Goal: Communication & Community: Answer question/provide support

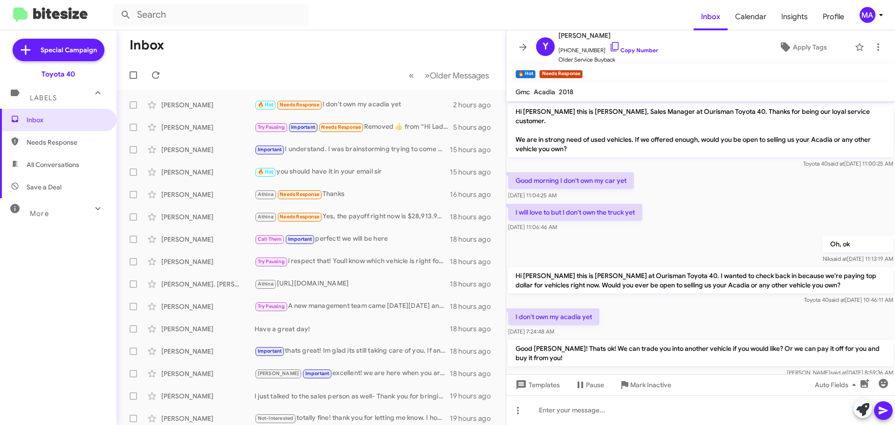
scroll to position [12, 0]
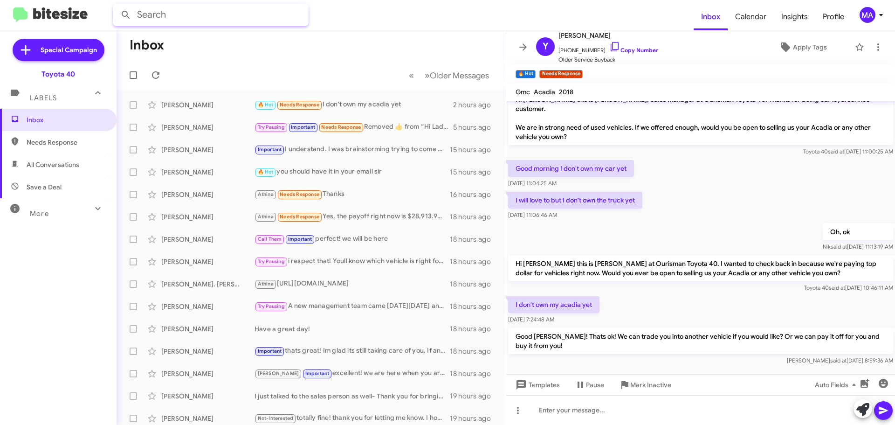
click at [175, 17] on input "text" at bounding box center [211, 15] width 196 height 22
click at [117, 6] on button at bounding box center [126, 15] width 19 height 19
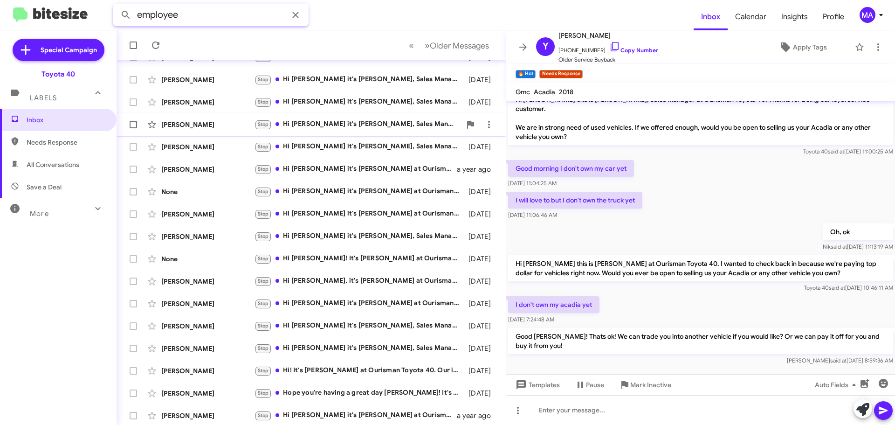
scroll to position [72, 0]
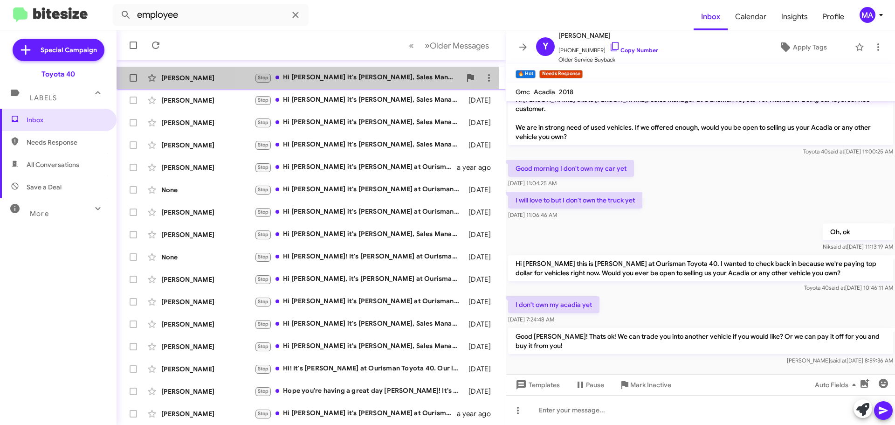
click at [308, 79] on div "Stop Hi William it's Nik Bratton, Sales Manager at Ourisman Toyota 40. Thanks a…" at bounding box center [358, 77] width 207 height 11
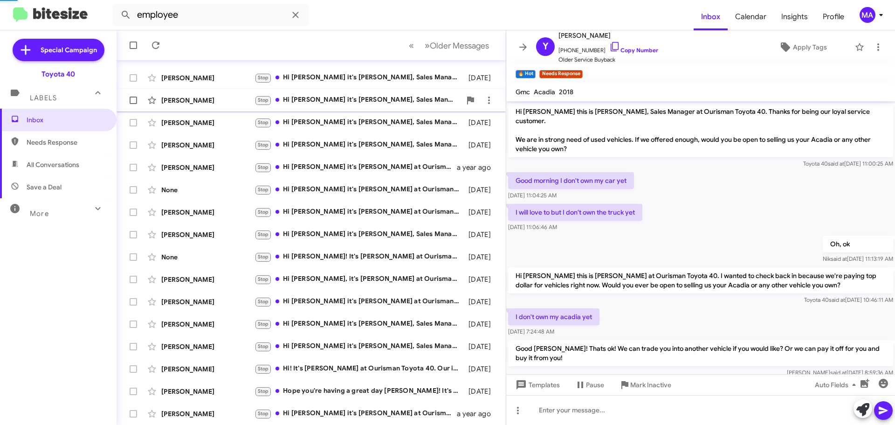
click at [311, 98] on div "Stop Hi Byron it's Nik Bratton, Sales Manager at Ourisman Toyota 40. Thanks aga…" at bounding box center [358, 100] width 207 height 11
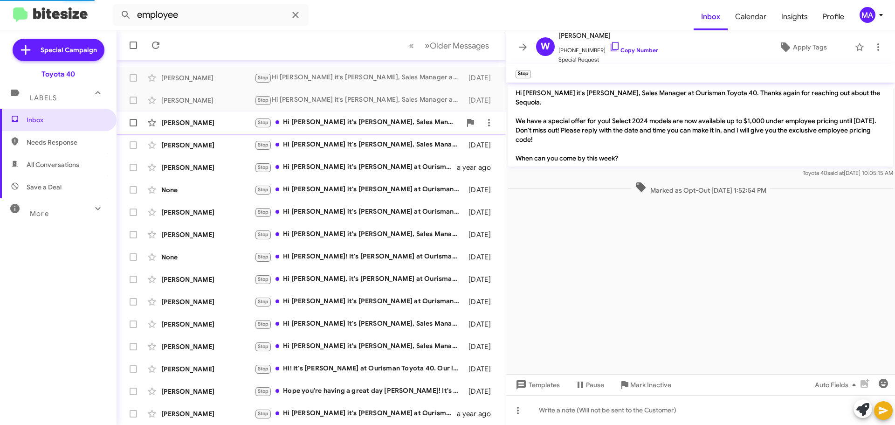
click at [313, 122] on div "Stop Hi Erick it's Nik Bratton, Sales Manager at Ourisman Toyota 40. Thanks aga…" at bounding box center [358, 122] width 207 height 11
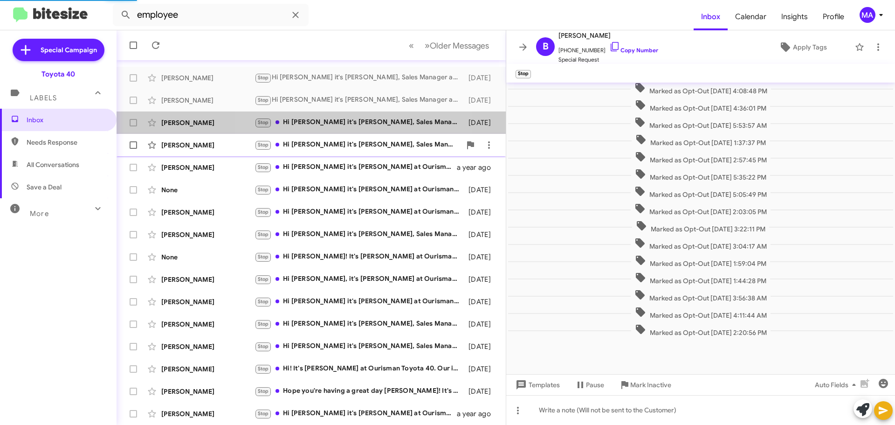
click at [316, 146] on div "Stop Hi Tatiana it's Nik Bratton, Sales Manager at Ourisman Toyota 40. Thanks a…" at bounding box center [358, 144] width 207 height 11
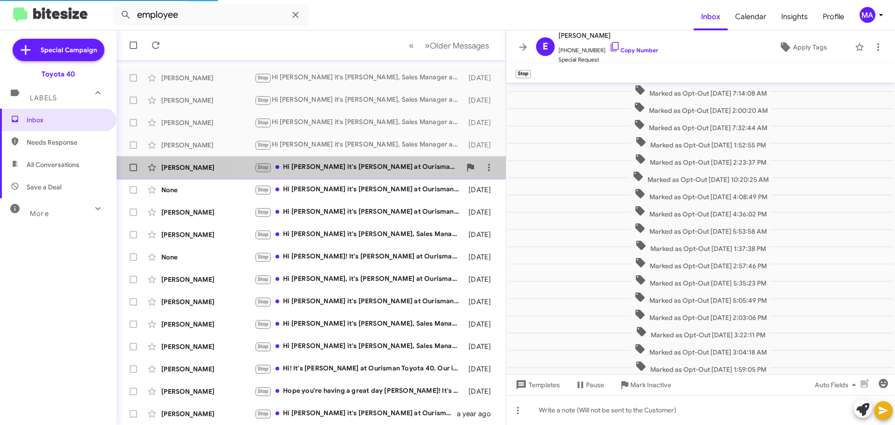
click at [319, 165] on div "Stop Hi Samantha it's Ron Jackson at Ourisman Toyota 40. Can I get you any more…" at bounding box center [358, 167] width 207 height 11
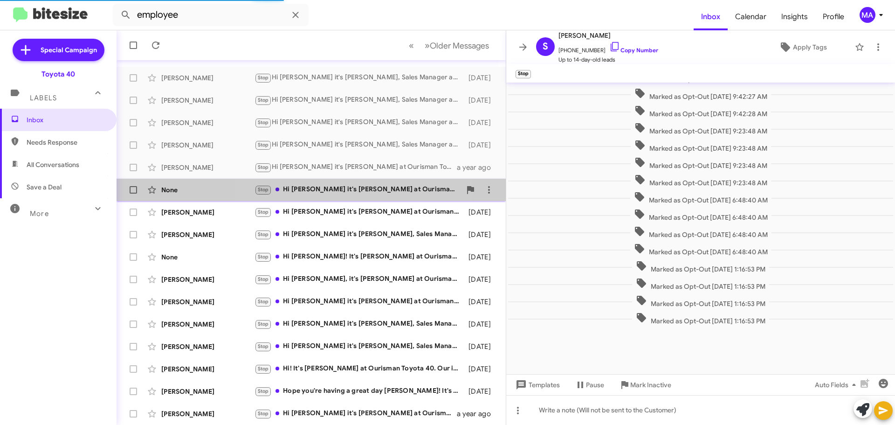
click at [322, 192] on div "Stop Hi Lianna it's Nik Bratton at Ourisman Toyota 40. I saw you've been in tou…" at bounding box center [358, 189] width 207 height 11
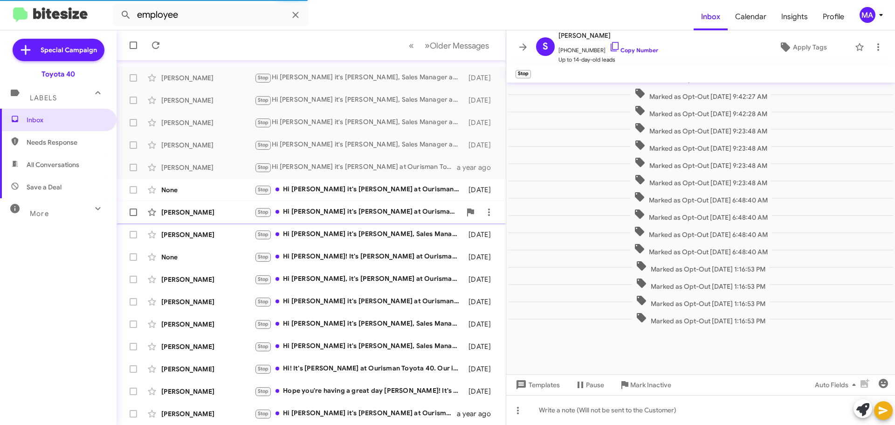
drag, startPoint x: 324, startPoint y: 213, endPoint x: 326, endPoint y: 222, distance: 10.1
click at [324, 213] on div "Stop Hi Katherine it's Nik Bratton at Ourisman Toyota 40. Can I get you any mor…" at bounding box center [358, 212] width 207 height 11
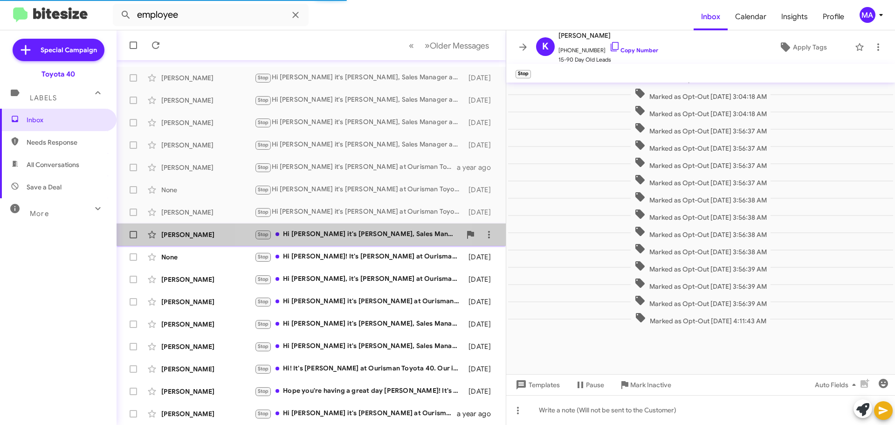
click at [329, 236] on div "Stop Hi Mitchell it's Nik Bratton, Sales Manager at Ourisman Toyota 40. Thanks …" at bounding box center [358, 234] width 207 height 11
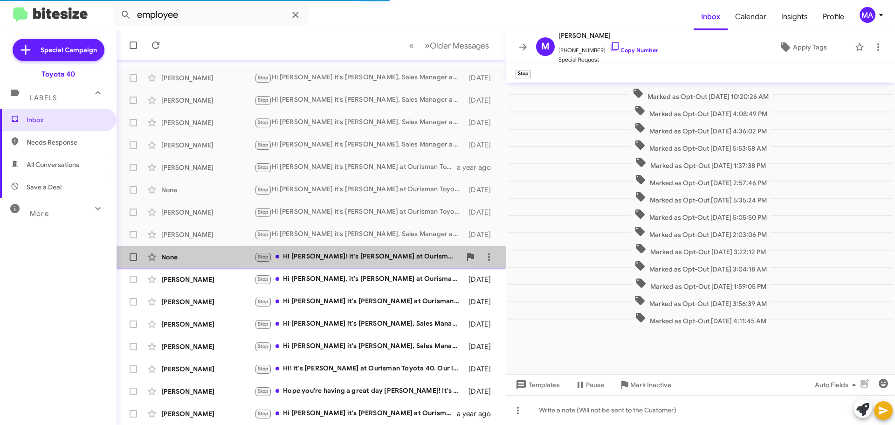
click at [330, 261] on div "Stop Hi Drew! It's Nik Bratton at Ourisman Toyota 40. Saw you've been in touch …" at bounding box center [358, 256] width 207 height 11
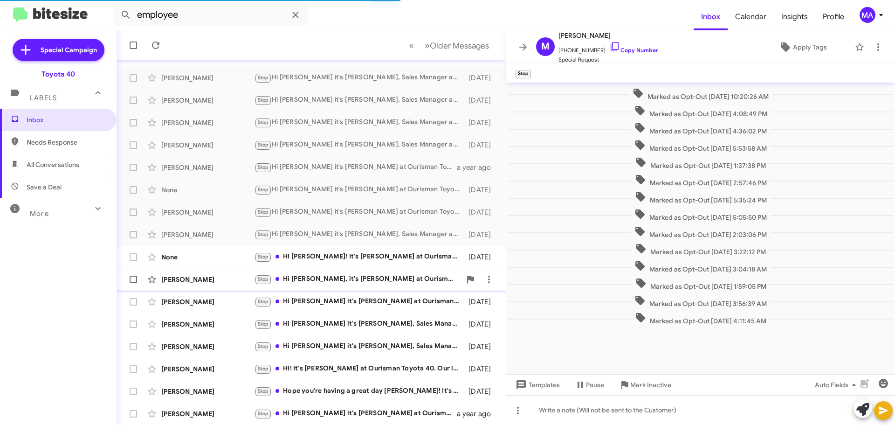
click at [331, 279] on div "Stop Hi Dana, it's Nik Bratton at Ourisman Toyota 40. I wanted to personally ch…" at bounding box center [358, 279] width 207 height 11
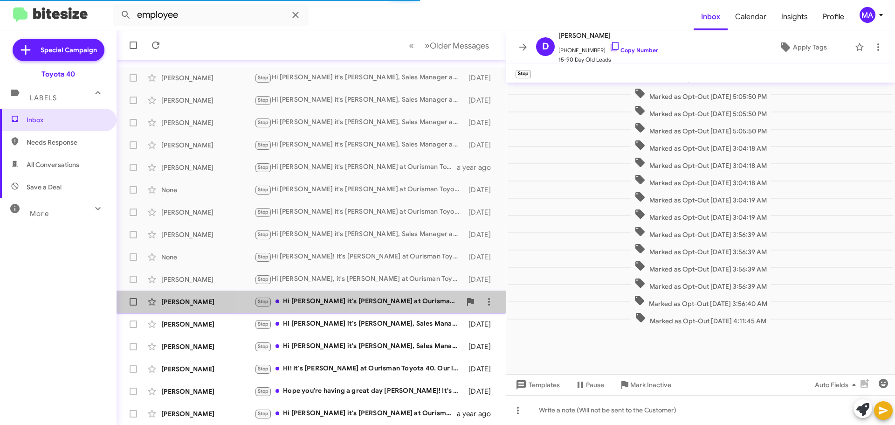
click at [332, 302] on div "Stop Hi Mike it's Nik Bratton at Ourisman Toyota 40. Hope you're well. Just wan…" at bounding box center [358, 301] width 207 height 11
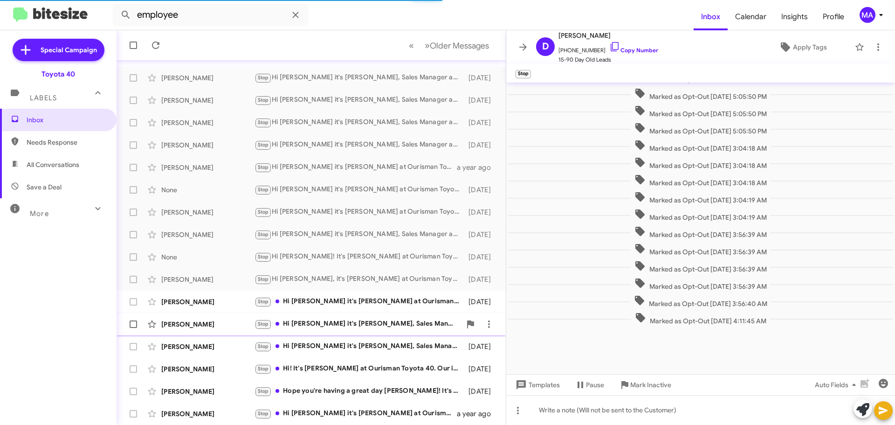
scroll to position [138, 0]
click at [333, 328] on div "Stop Hi George it's Nik Bratton, Sales Manager at Ourisman Toyota 40. Thanks ag…" at bounding box center [358, 324] width 207 height 11
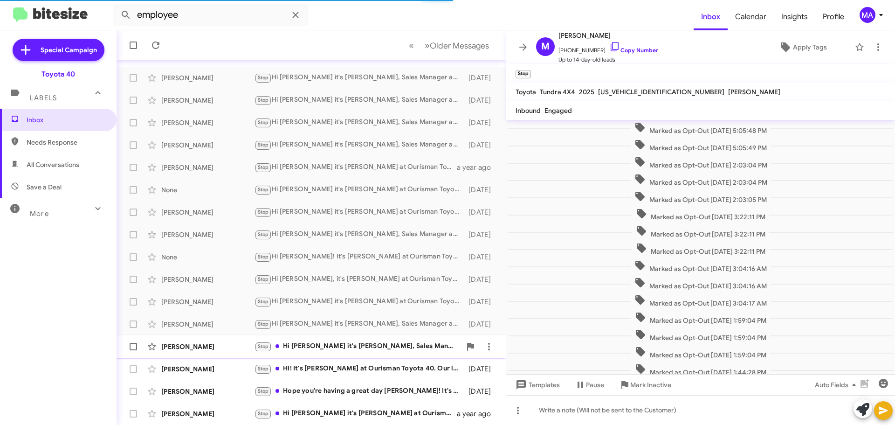
click at [333, 353] on div "Nicholas Valentine Stop Hi Nicholas it's Nik Bratton, Sales Manager at Ourisman…" at bounding box center [311, 346] width 374 height 19
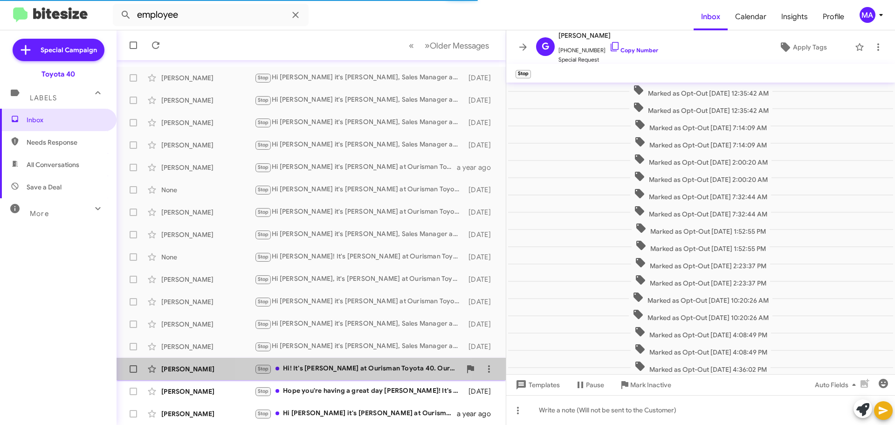
click at [334, 370] on div "Stop Hi! It's Nik Bratton at Ourisman Toyota 40. Our inventory is always changi…" at bounding box center [358, 368] width 207 height 11
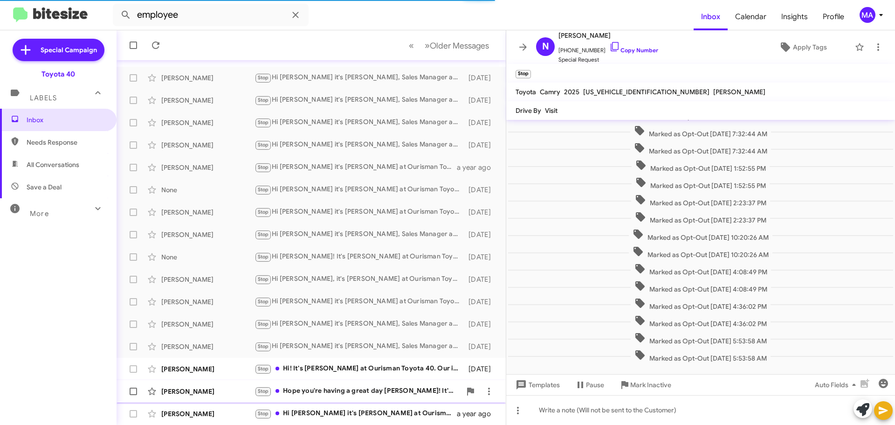
click at [336, 392] on div "Stop Hope you're having a great day Jung! It's Nik Bratton at Ourisman Toyota 4…" at bounding box center [358, 391] width 207 height 11
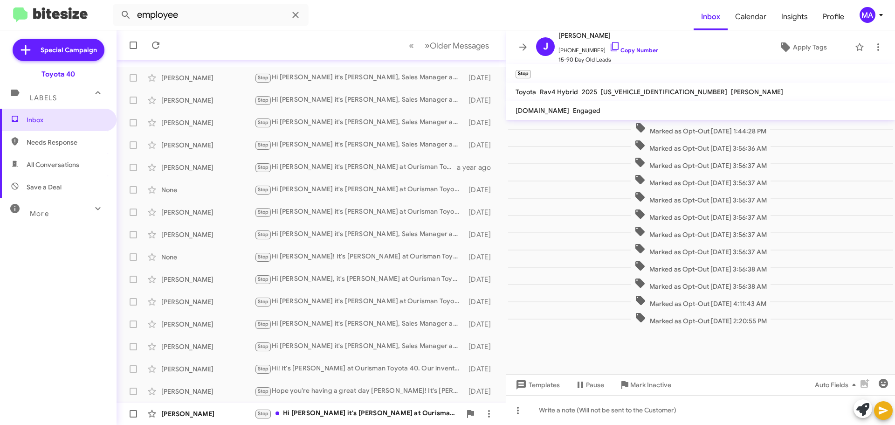
click at [342, 416] on div "Stop Hi Kathiravan it's Ron Jackson at Ourisman Toyota 40. Can I get you any mo…" at bounding box center [358, 413] width 207 height 11
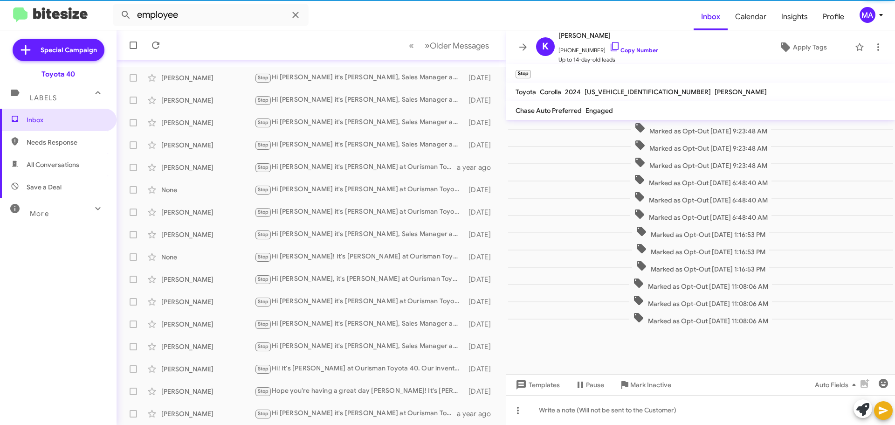
click at [46, 140] on span "Needs Response" at bounding box center [66, 142] width 79 height 9
type input "in:needs-response"
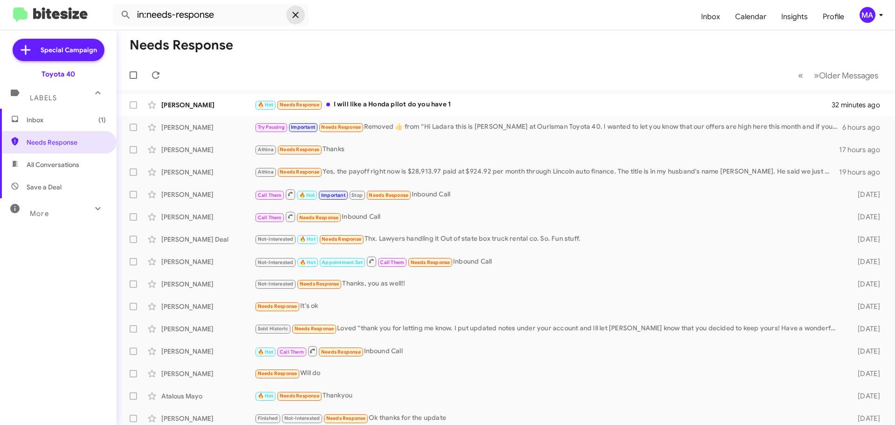
click at [293, 14] on icon at bounding box center [295, 14] width 11 height 11
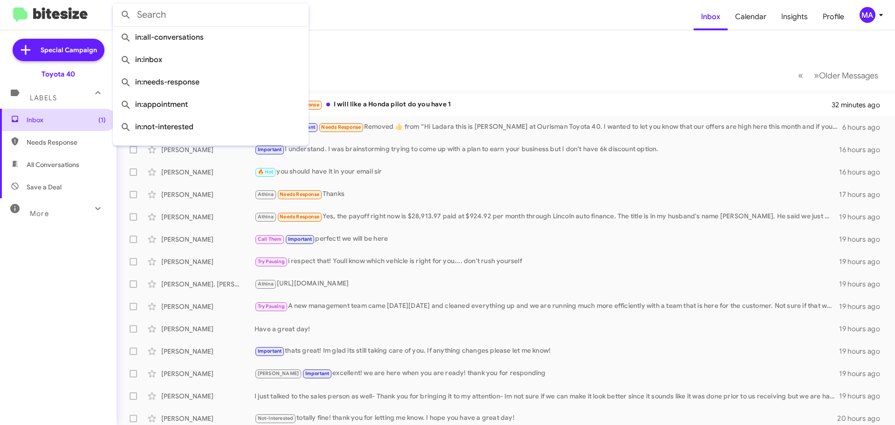
click at [42, 122] on span "Inbox (1)" at bounding box center [66, 119] width 79 height 9
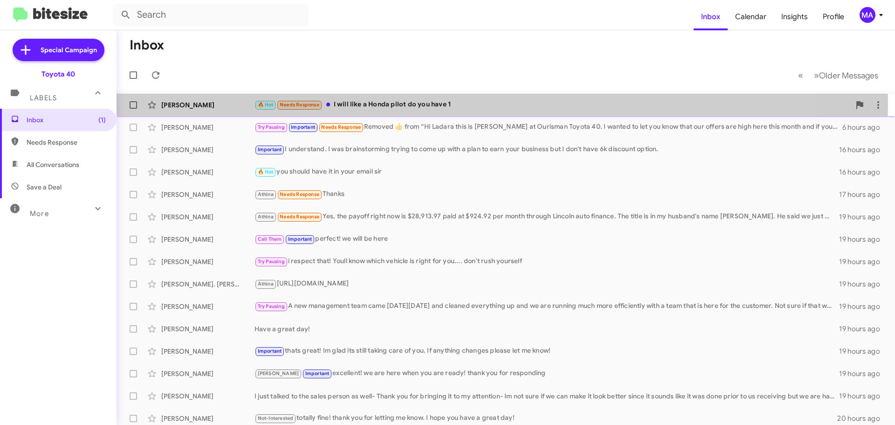
click at [438, 104] on div "🔥 Hot Needs Response I will like a Honda pilot do you have 1" at bounding box center [553, 104] width 596 height 11
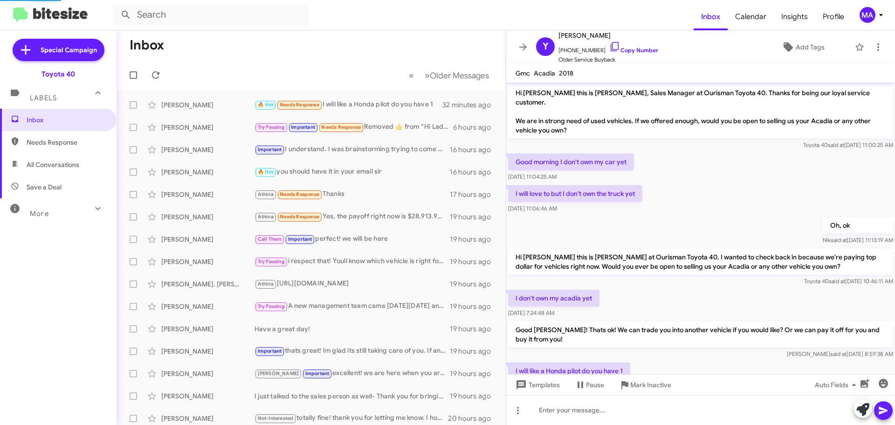
scroll to position [28, 0]
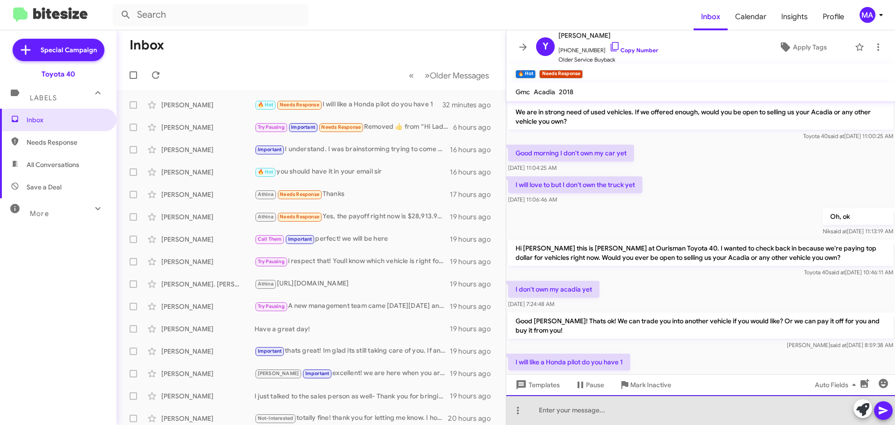
click at [557, 411] on div at bounding box center [700, 410] width 389 height 30
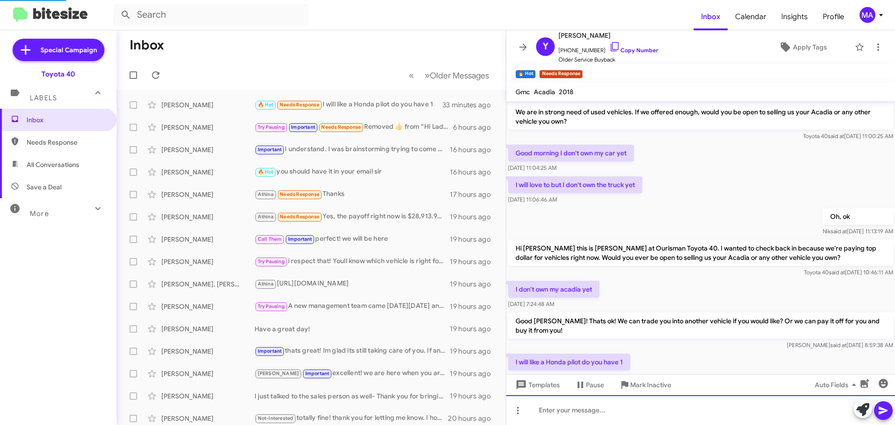
scroll to position [80, 0]
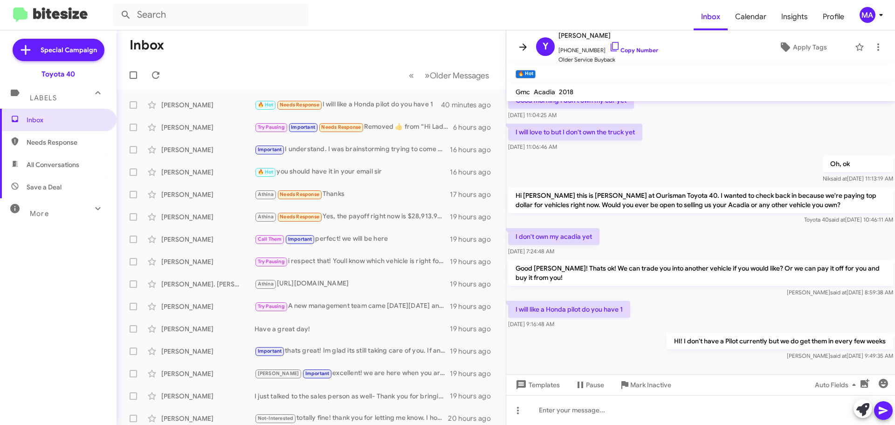
click at [523, 48] on icon at bounding box center [523, 46] width 7 height 7
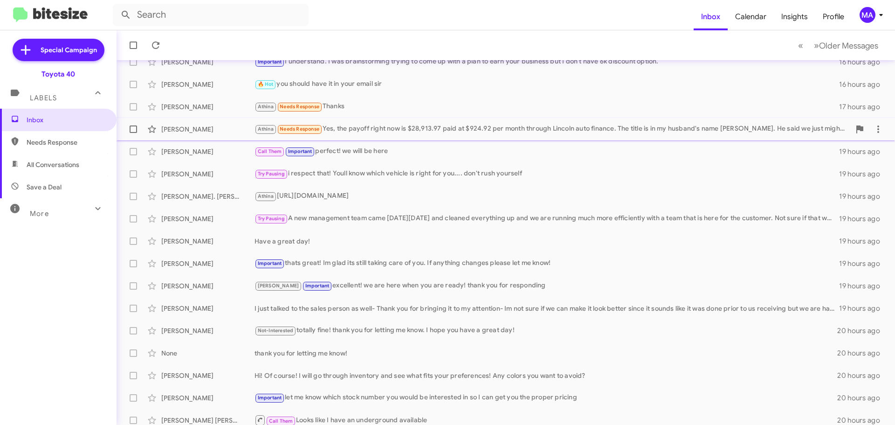
scroll to position [117, 0]
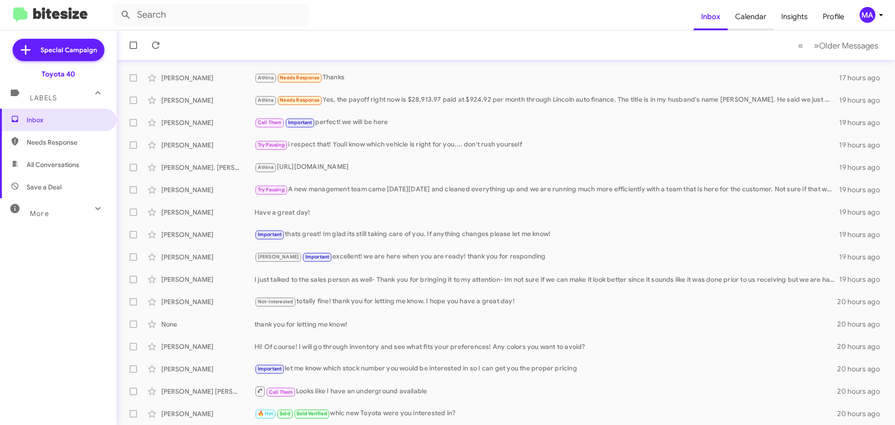
click at [749, 11] on span "Calendar" at bounding box center [751, 16] width 46 height 27
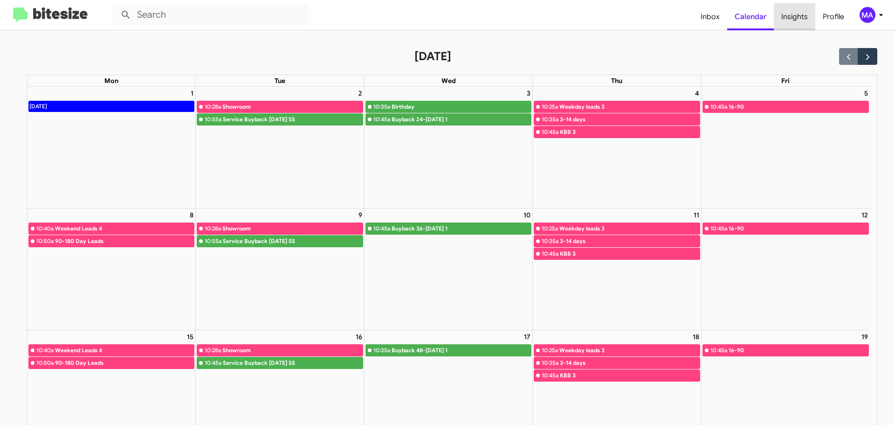
click at [796, 16] on span "Insights" at bounding box center [795, 16] width 42 height 27
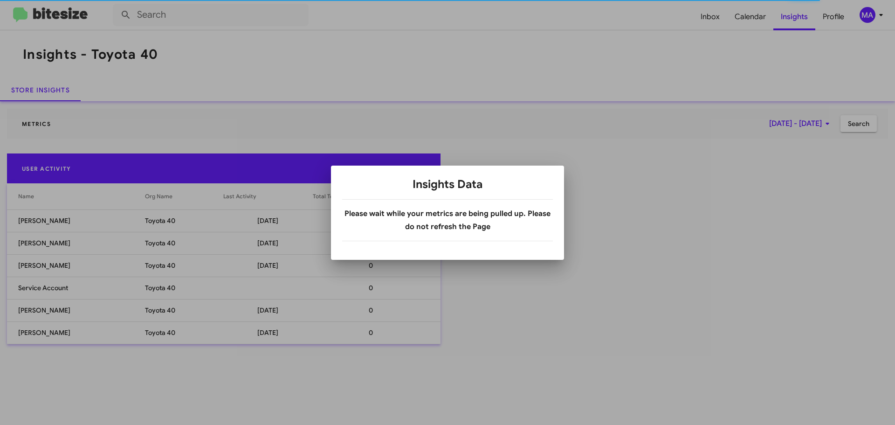
click at [705, 259] on div at bounding box center [447, 212] width 895 height 425
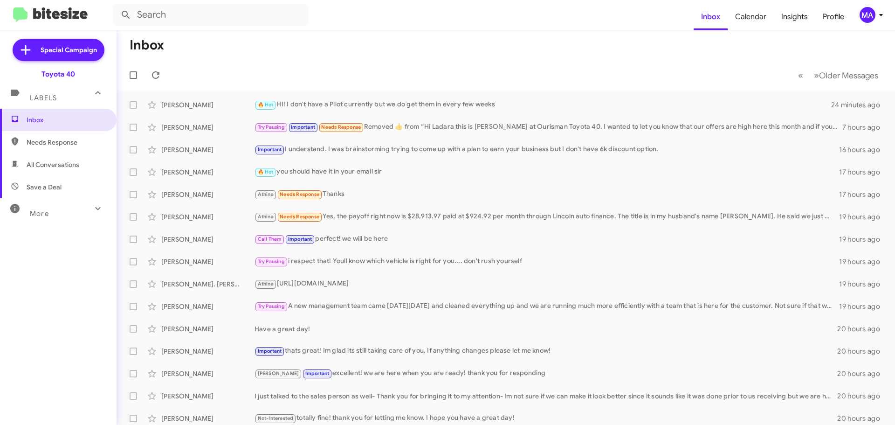
click at [486, 49] on mat-toolbar-row "Inbox" at bounding box center [506, 45] width 779 height 30
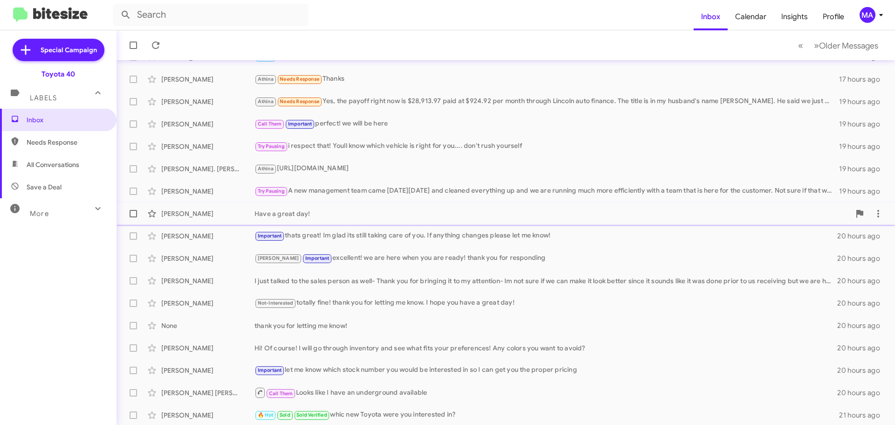
scroll to position [117, 0]
click at [819, 49] on span "Older Messages" at bounding box center [848, 46] width 59 height 10
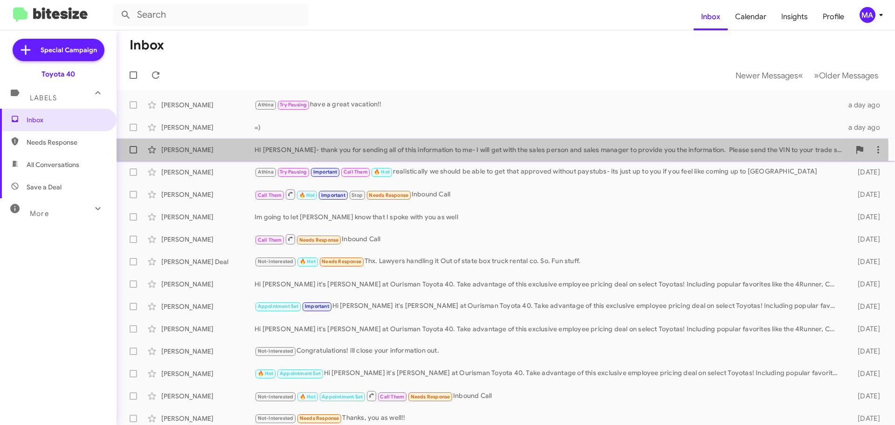
click at [451, 153] on div "HI [PERSON_NAME]- thank you for sending all of this information to me- I will g…" at bounding box center [553, 149] width 596 height 9
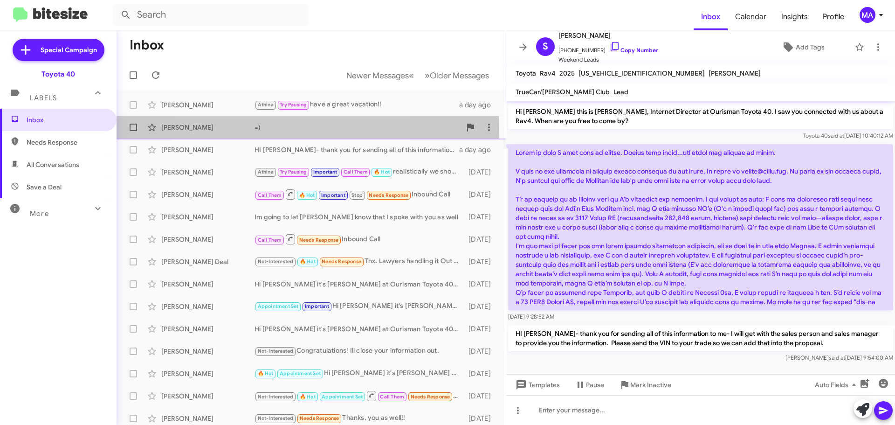
click at [277, 129] on div "=)" at bounding box center [358, 127] width 207 height 9
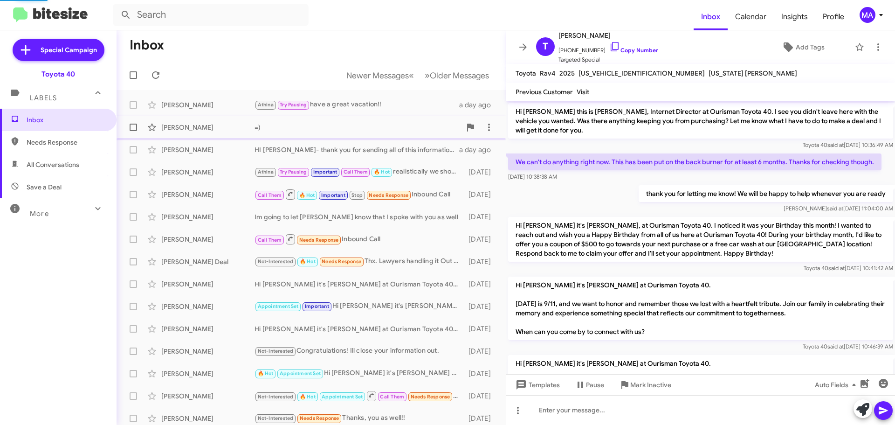
scroll to position [263, 0]
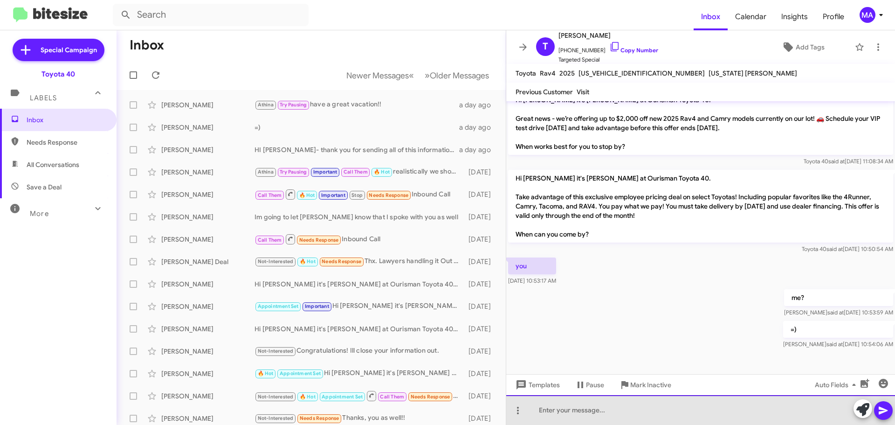
click at [567, 405] on div at bounding box center [700, 410] width 389 height 30
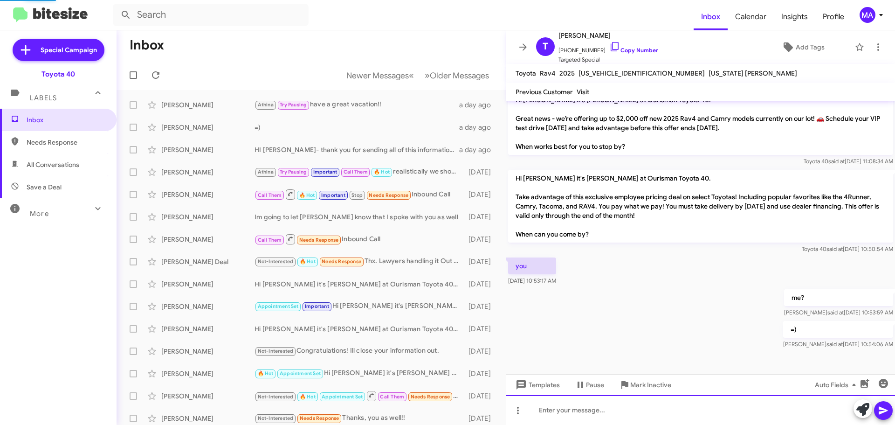
scroll to position [0, 0]
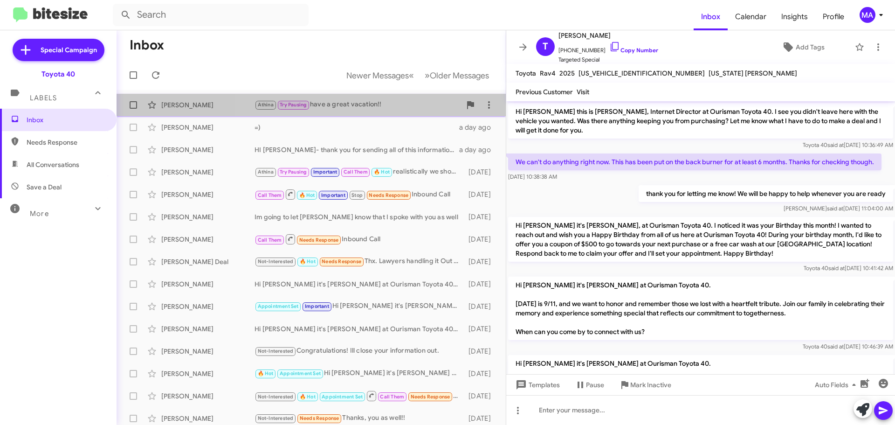
click at [367, 107] on div "Athina Try Pausing have a great vacation!!" at bounding box center [358, 104] width 207 height 11
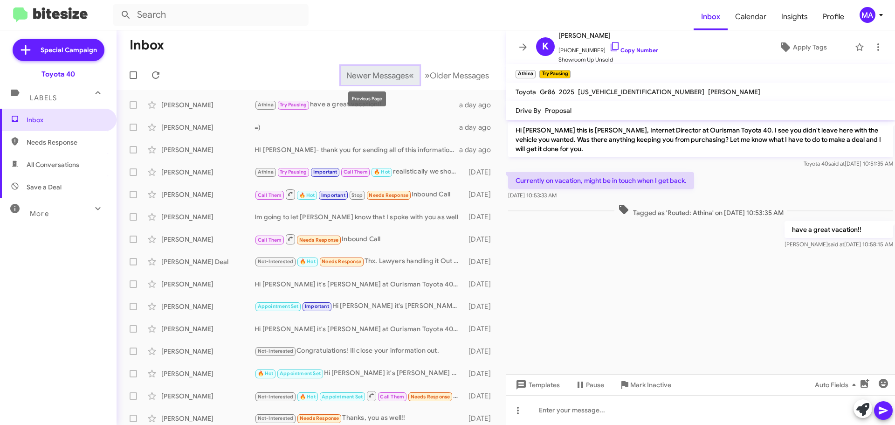
click at [374, 75] on span "Newer Messages" at bounding box center [378, 75] width 62 height 10
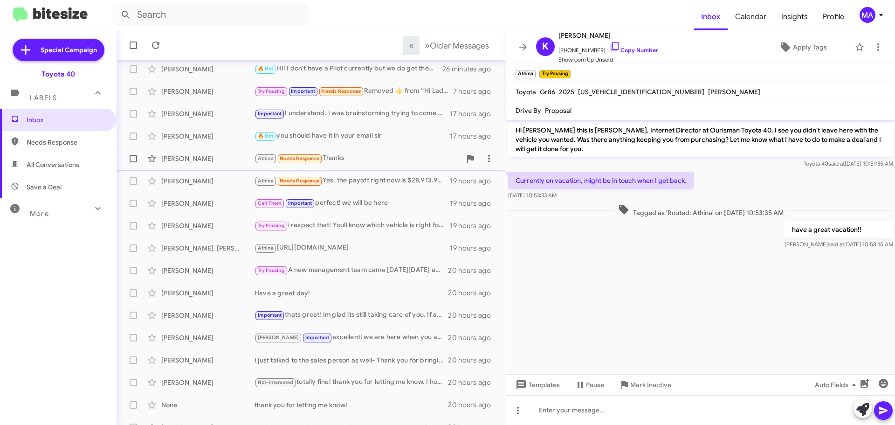
scroll to position [117, 0]
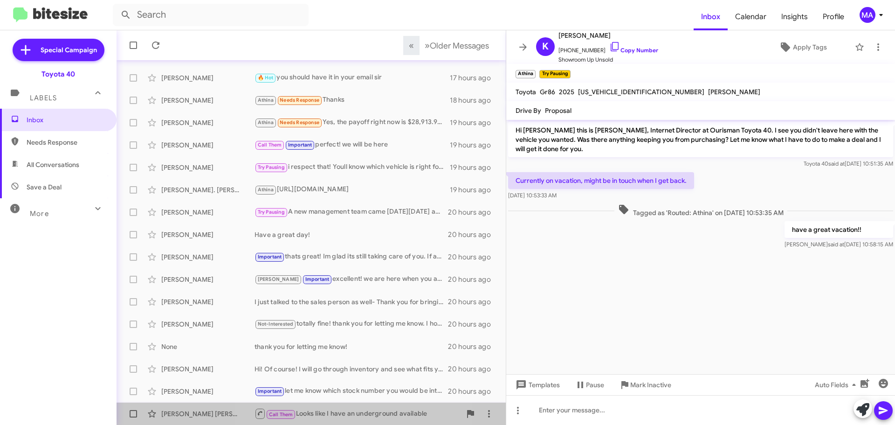
click at [345, 410] on div "Call Them Looks like I have an underground available" at bounding box center [358, 414] width 207 height 12
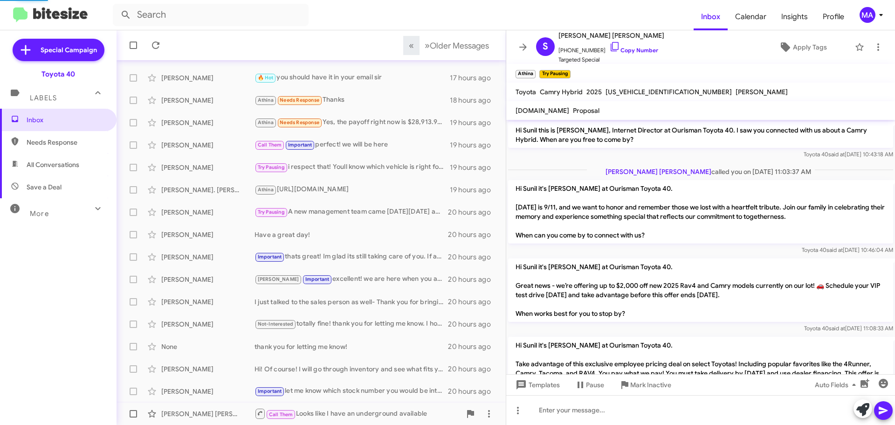
scroll to position [162, 0]
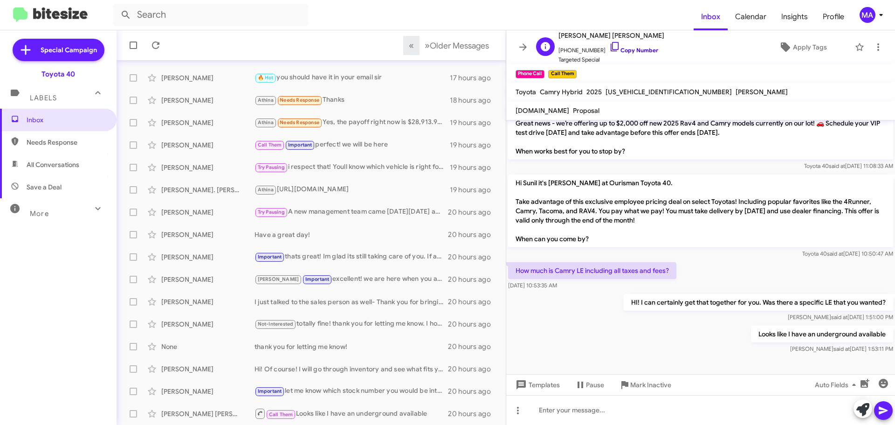
click at [610, 48] on icon at bounding box center [615, 46] width 11 height 11
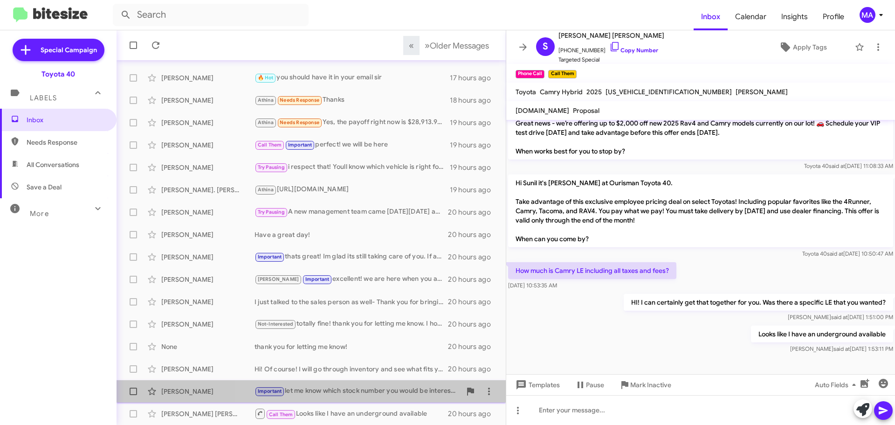
click at [386, 393] on div "Important let me know which stock number you would be interested in so I can ge…" at bounding box center [358, 391] width 207 height 11
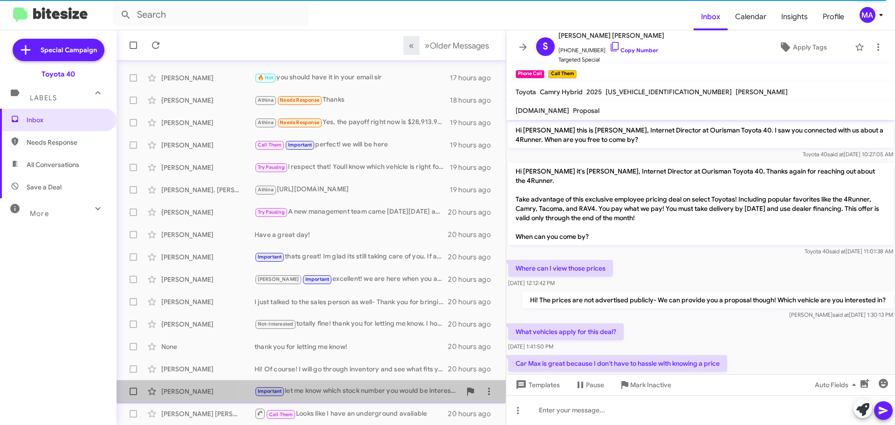
click at [320, 389] on div "Important let me know which stock number you would be interested in so I can ge…" at bounding box center [358, 391] width 207 height 11
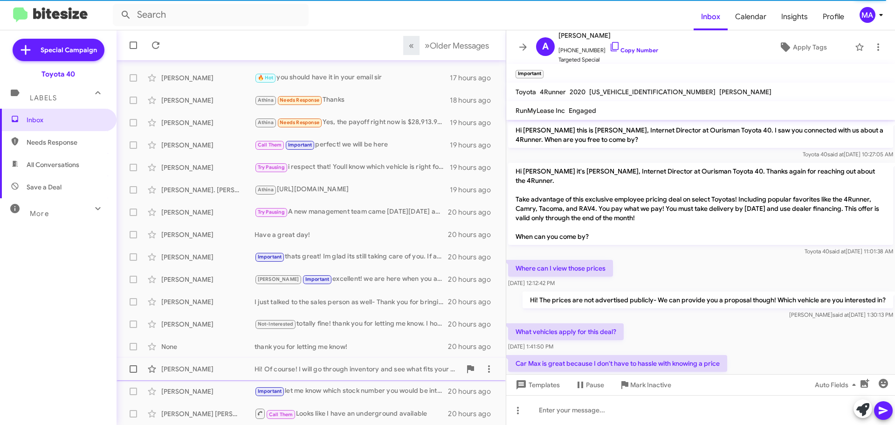
click at [312, 369] on div "Hi! Of course! I will go through inventory and see what fits your preferences! …" at bounding box center [358, 368] width 207 height 9
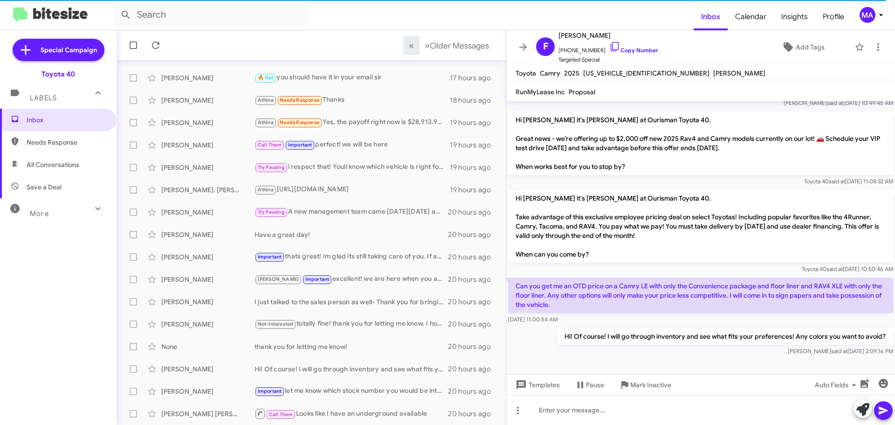
scroll to position [152, 0]
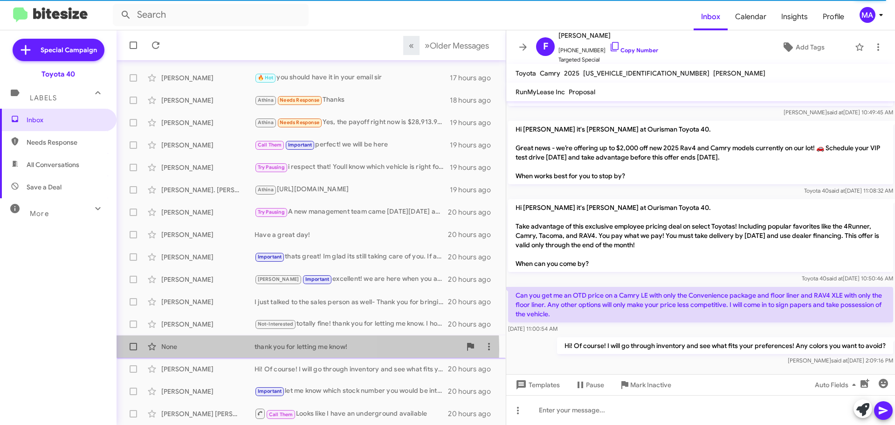
click at [201, 349] on div "None" at bounding box center [207, 346] width 93 height 9
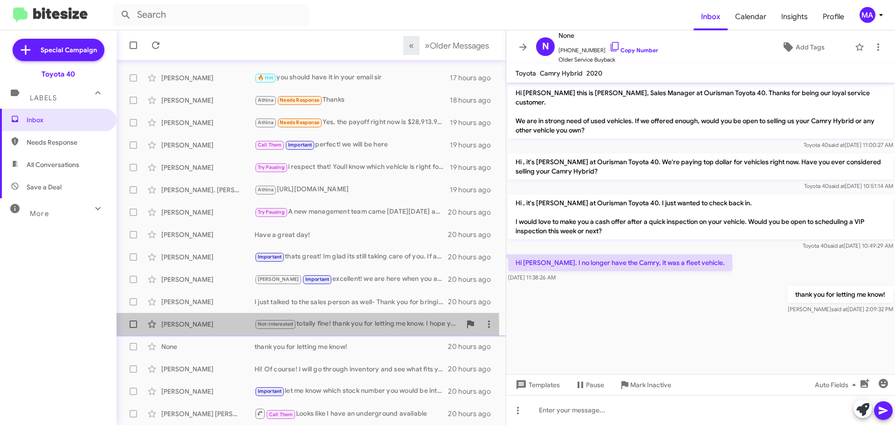
click at [214, 327] on div "[PERSON_NAME]" at bounding box center [207, 323] width 93 height 9
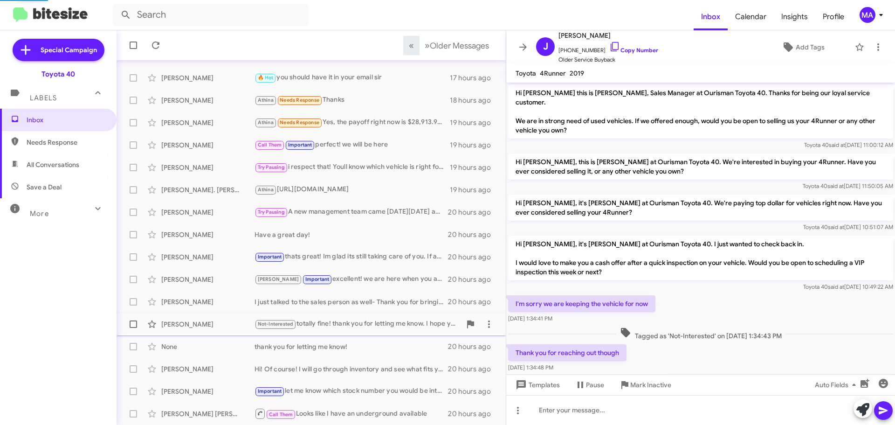
scroll to position [41, 0]
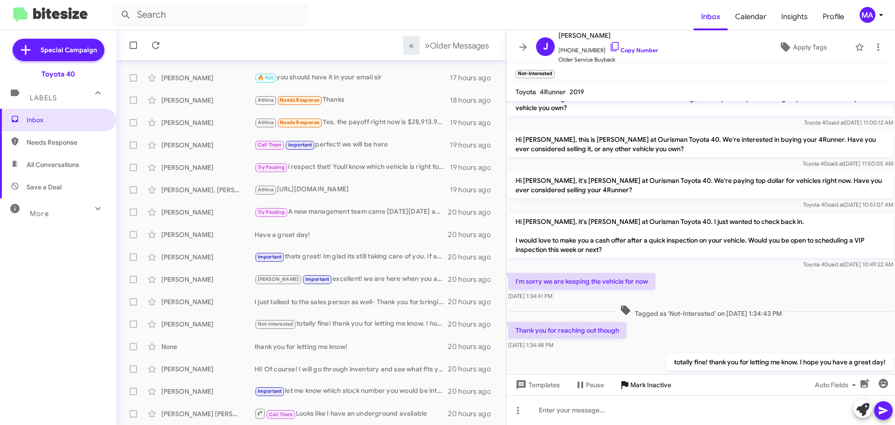
click at [659, 383] on span "Mark Inactive" at bounding box center [651, 384] width 41 height 17
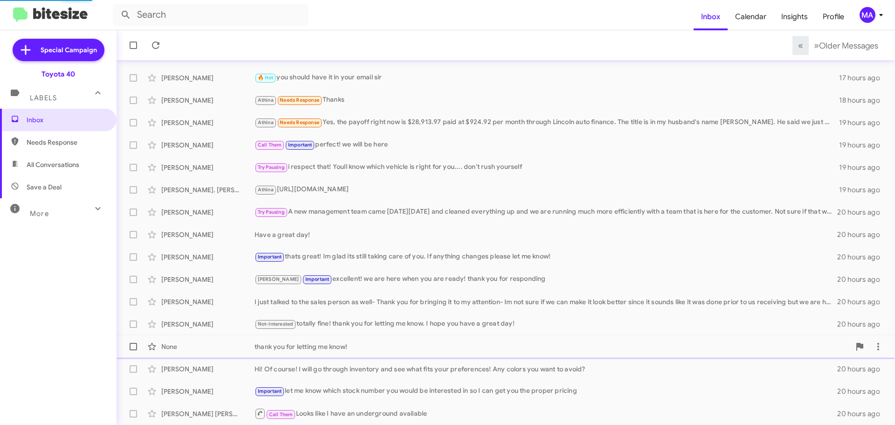
scroll to position [94, 0]
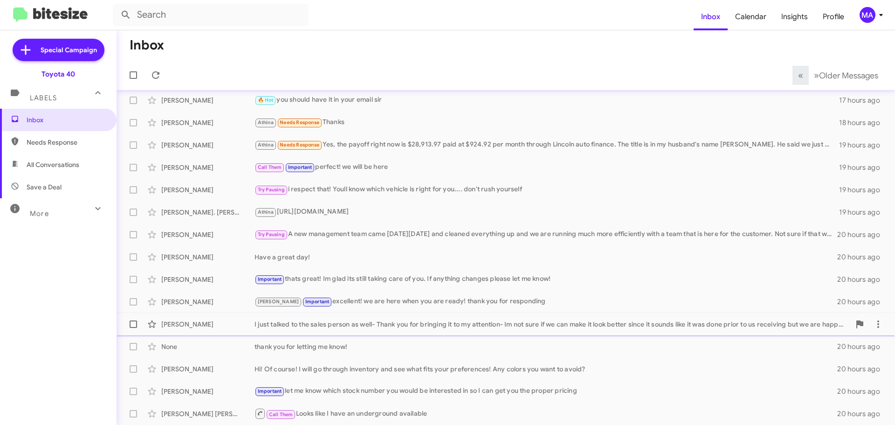
click at [225, 326] on div "[PERSON_NAME]" at bounding box center [207, 323] width 93 height 9
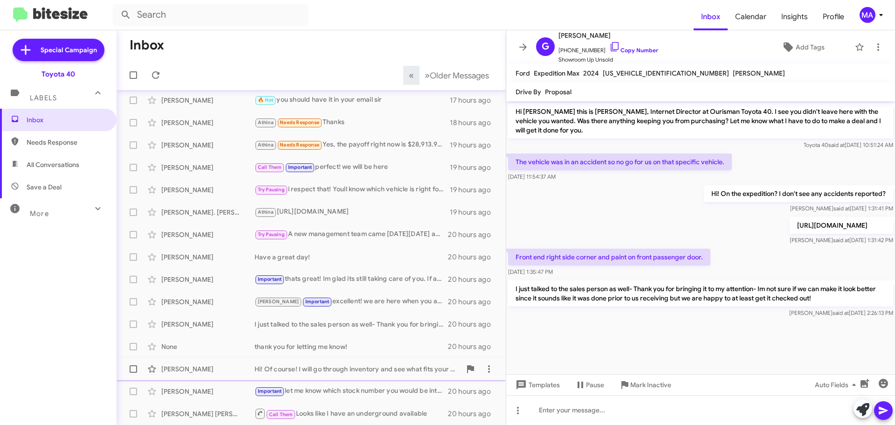
click at [334, 373] on div "Hi! Of course! I will go through inventory and see what fits your preferences! …" at bounding box center [358, 368] width 207 height 9
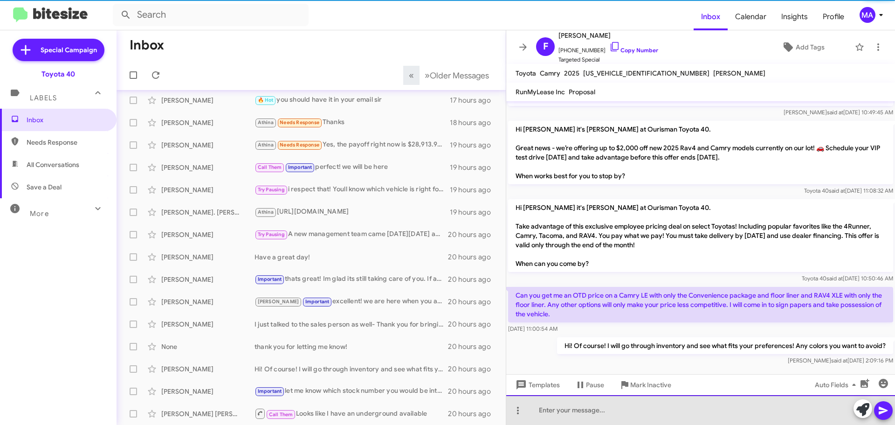
click at [596, 416] on div at bounding box center [700, 410] width 389 height 30
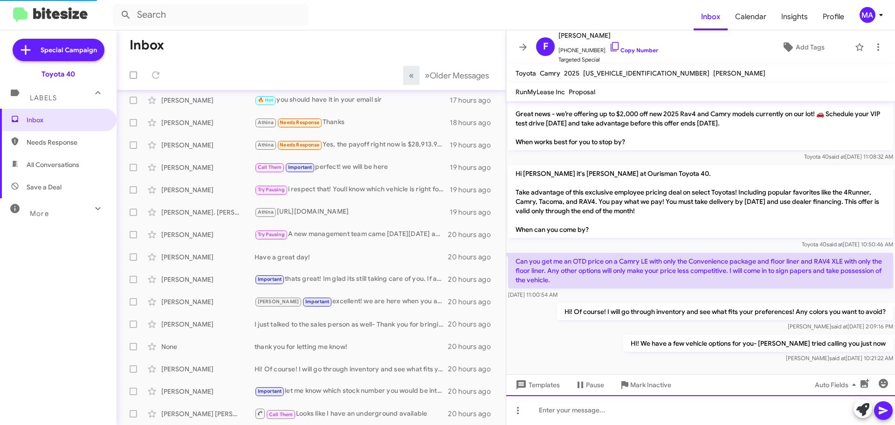
scroll to position [117, 0]
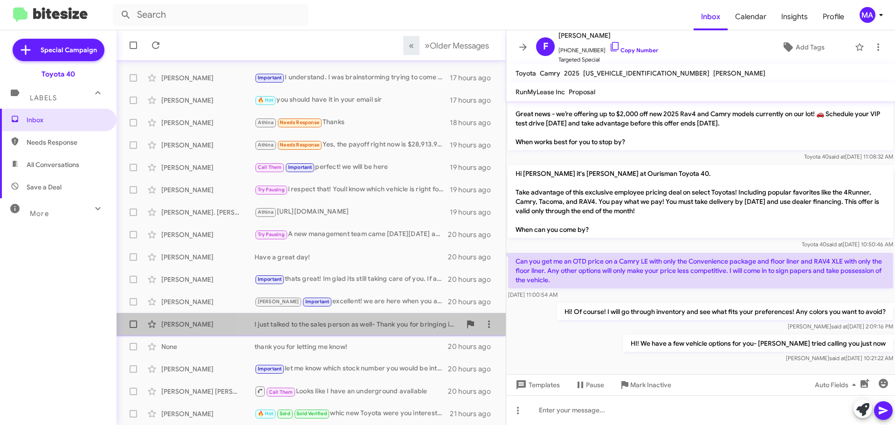
click at [339, 326] on div "I just talked to the sales person as well- Thank you for bringing it to my atte…" at bounding box center [358, 323] width 207 height 9
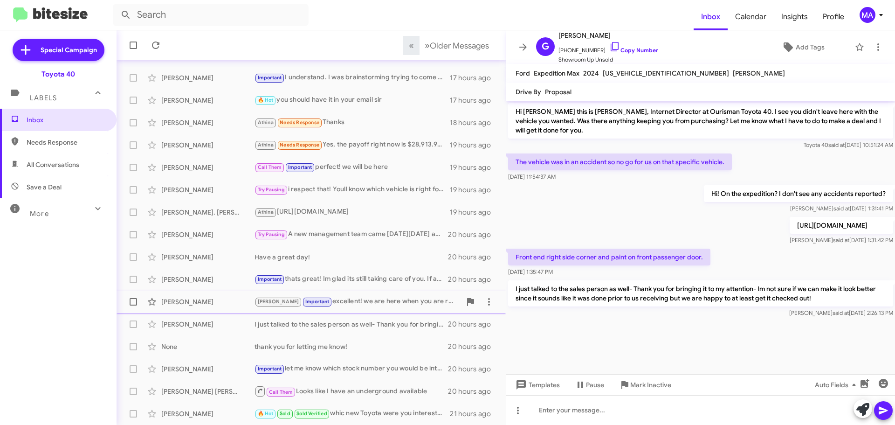
click at [335, 298] on div "[PERSON_NAME] Important excellent! we are here when you are ready! thank you fo…" at bounding box center [358, 301] width 207 height 11
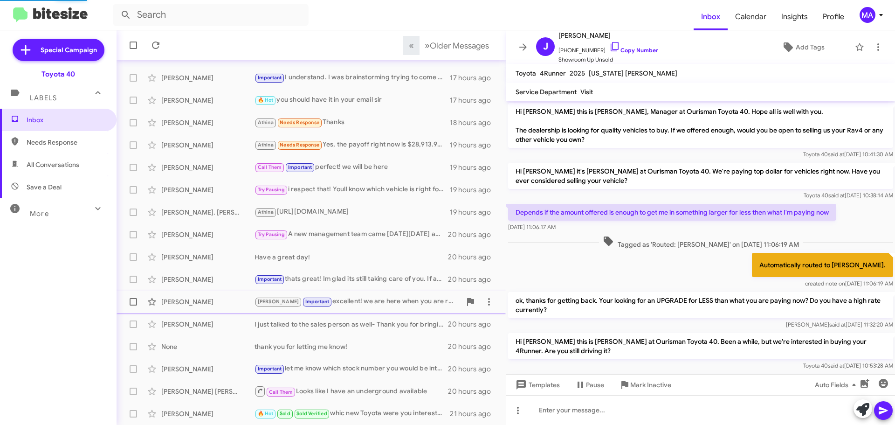
scroll to position [343, 0]
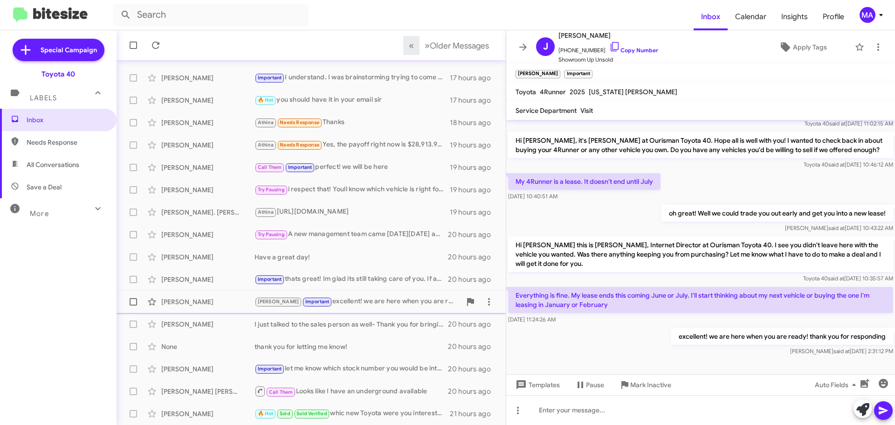
click at [334, 301] on div "[PERSON_NAME] Important excellent! we are here when you are ready! thank you fo…" at bounding box center [358, 301] width 207 height 11
click at [322, 280] on div "Important thats great! Im glad its still taking care of you. If anything change…" at bounding box center [358, 279] width 207 height 11
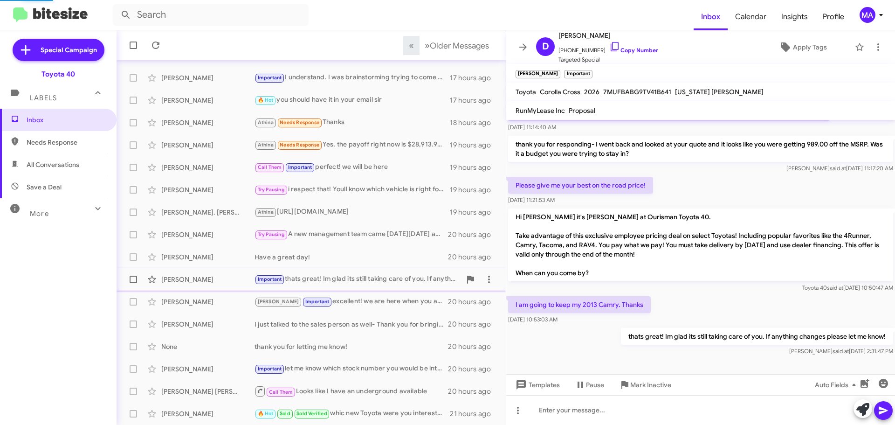
scroll to position [171, 0]
click at [308, 258] on div "Have a great day!" at bounding box center [358, 256] width 207 height 9
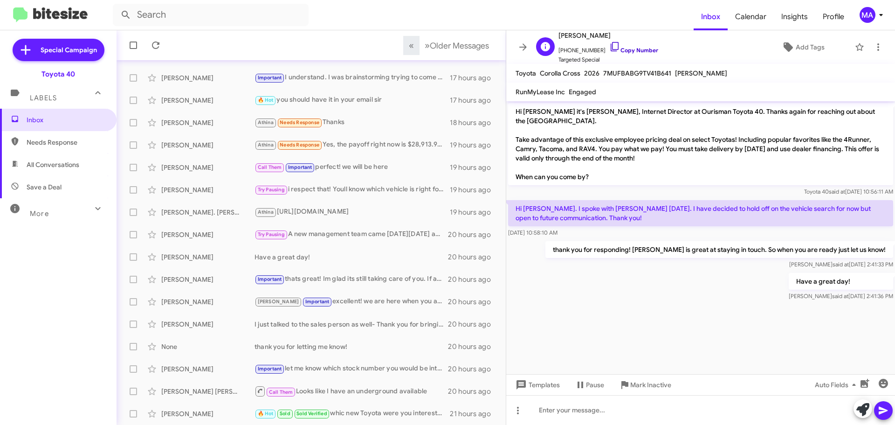
click at [610, 48] on icon at bounding box center [615, 46] width 11 height 11
click at [313, 234] on div "Try Pausing A new management team came [DATE][DATE] and cleaned everything up a…" at bounding box center [358, 234] width 207 height 11
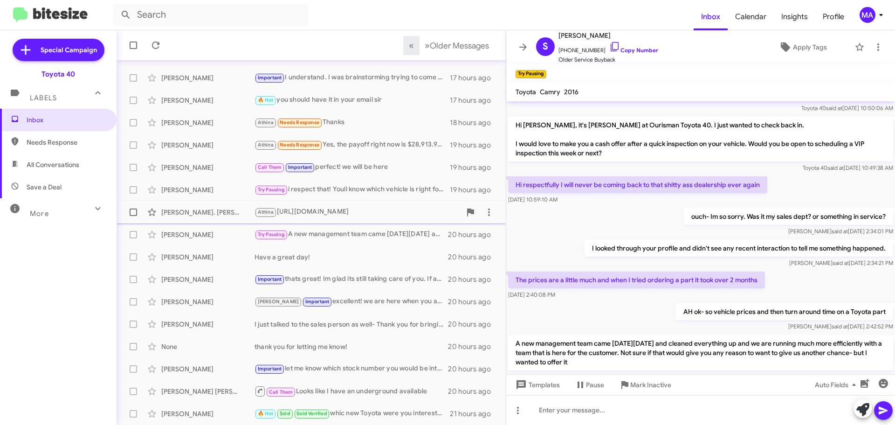
click at [305, 211] on div "Athina [URL][DOMAIN_NAME]" at bounding box center [358, 212] width 207 height 11
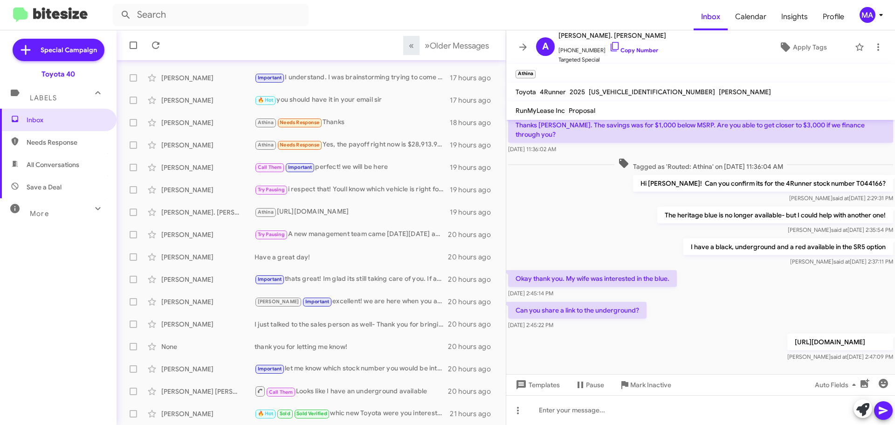
scroll to position [103, 0]
click at [610, 45] on icon at bounding box center [615, 46] width 11 height 11
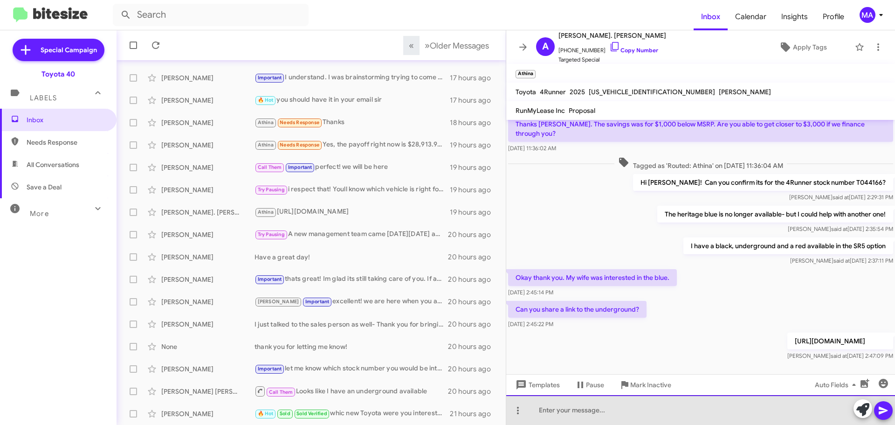
click at [597, 409] on div at bounding box center [700, 410] width 389 height 30
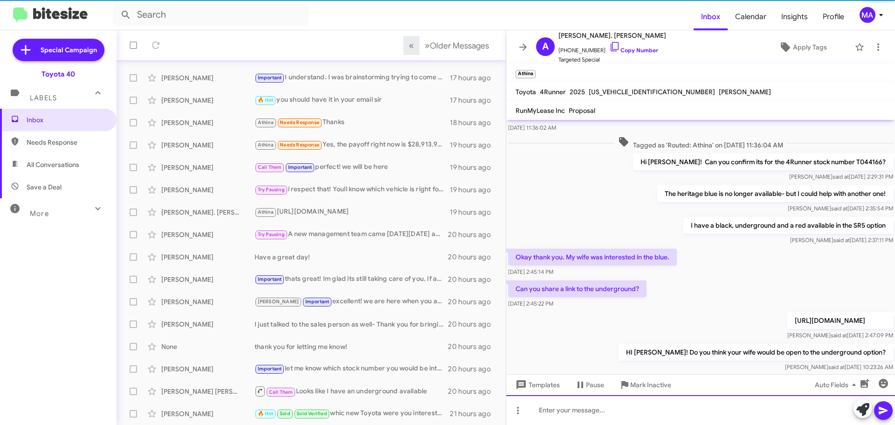
scroll to position [137, 0]
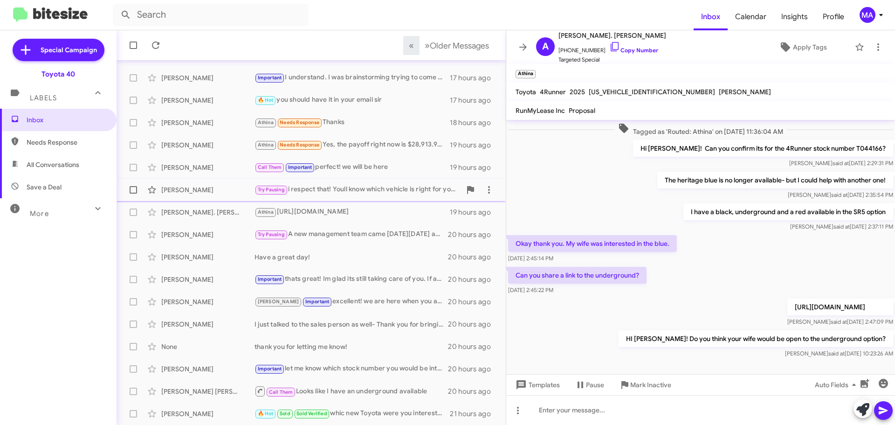
click at [314, 190] on div "Try Pausing i respect that! Youll know which vehicle is right for you.... don't…" at bounding box center [358, 189] width 207 height 11
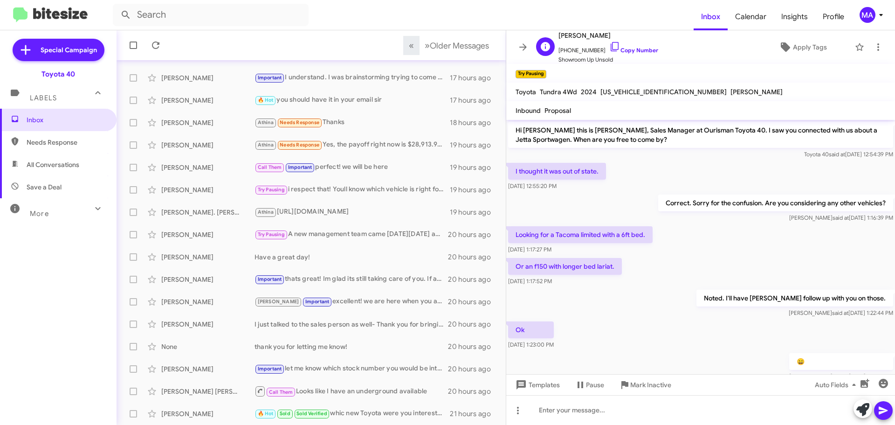
drag, startPoint x: 604, startPoint y: 48, endPoint x: 597, endPoint y: 45, distance: 6.9
click at [610, 48] on icon at bounding box center [615, 46] width 11 height 11
click at [644, 385] on span "Mark Inactive" at bounding box center [651, 384] width 41 height 17
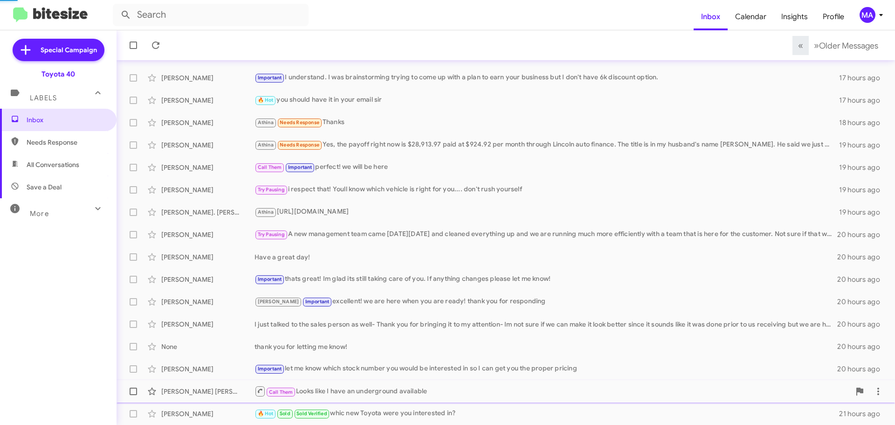
scroll to position [94, 0]
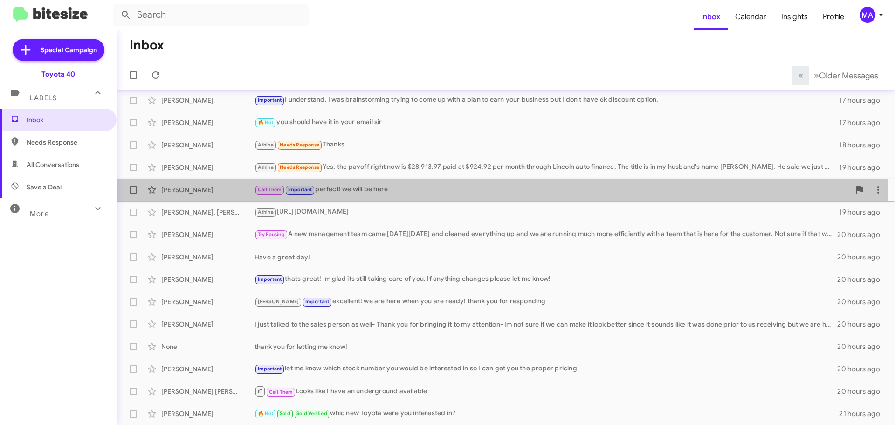
click at [353, 191] on div "Call Them Important perfect! we will be here" at bounding box center [553, 189] width 596 height 11
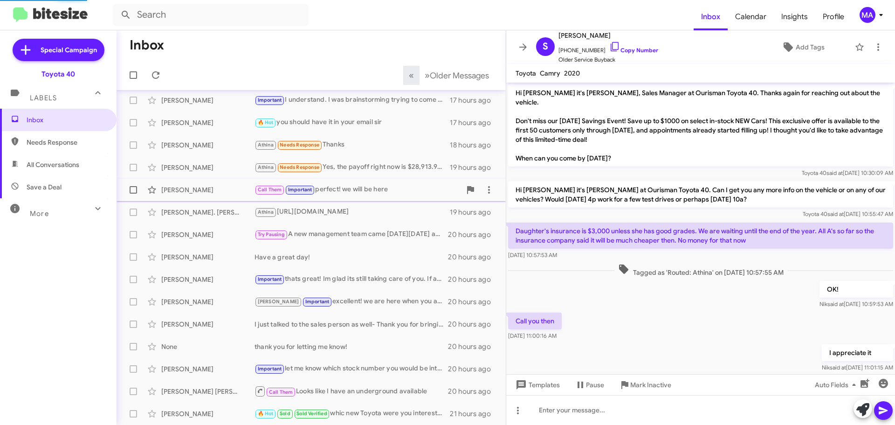
scroll to position [118, 0]
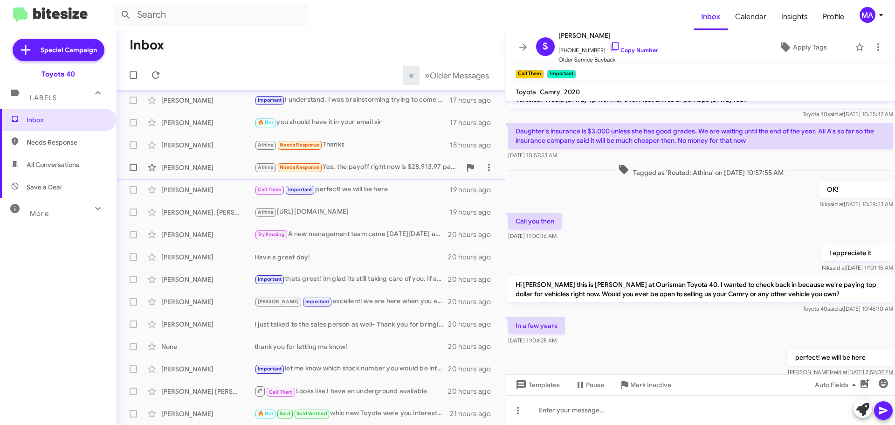
click at [351, 164] on div "Athina Needs Response Yes, the payoff right now is $28,913.97 paid at $924.92 p…" at bounding box center [358, 167] width 207 height 11
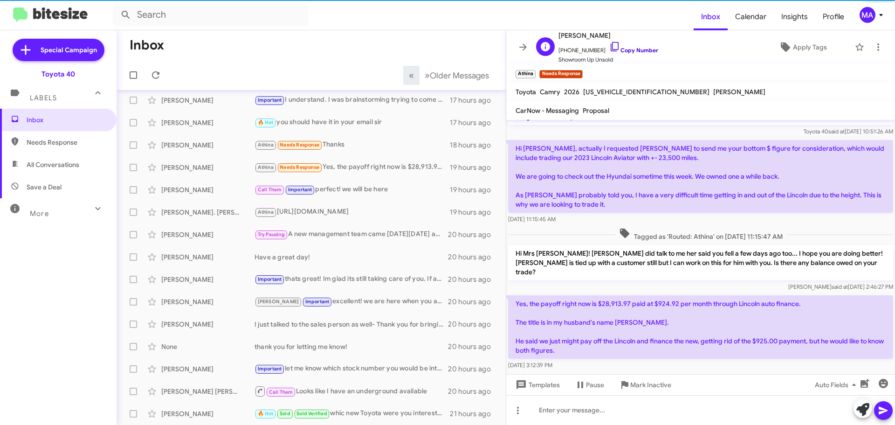
click at [610, 49] on icon at bounding box center [615, 46] width 11 height 11
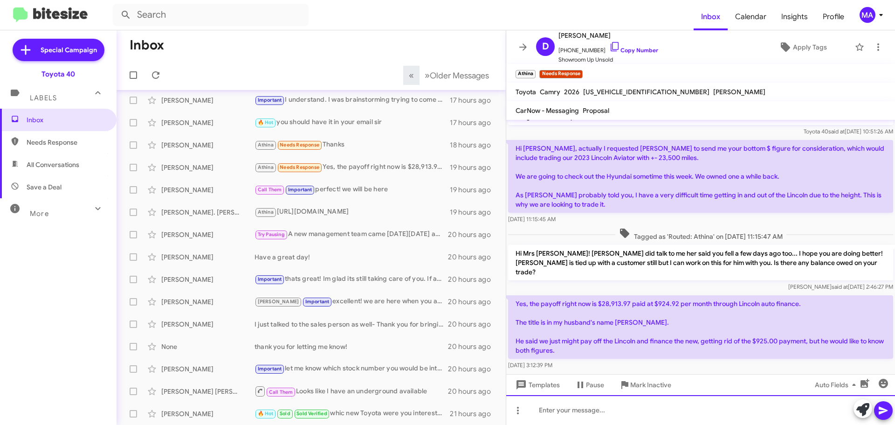
click at [644, 407] on div at bounding box center [700, 410] width 389 height 30
click at [694, 414] on div "HI [PERSON_NAME]! Did you get the update proposal?" at bounding box center [700, 410] width 389 height 30
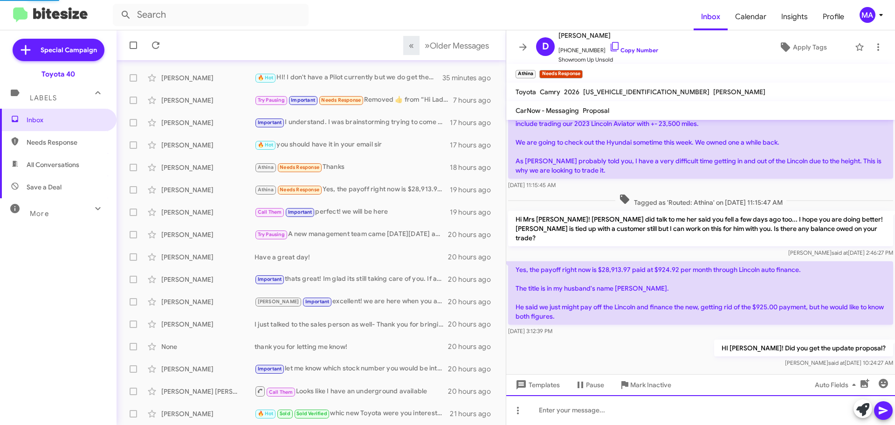
scroll to position [117, 0]
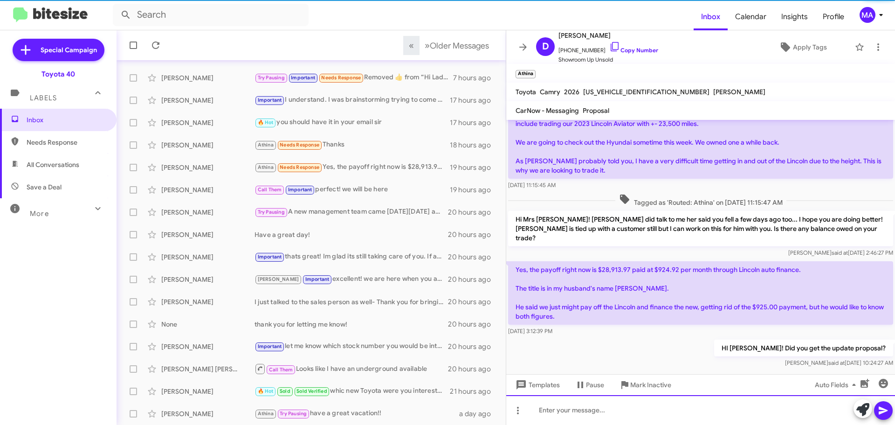
click at [570, 413] on div at bounding box center [700, 410] width 389 height 30
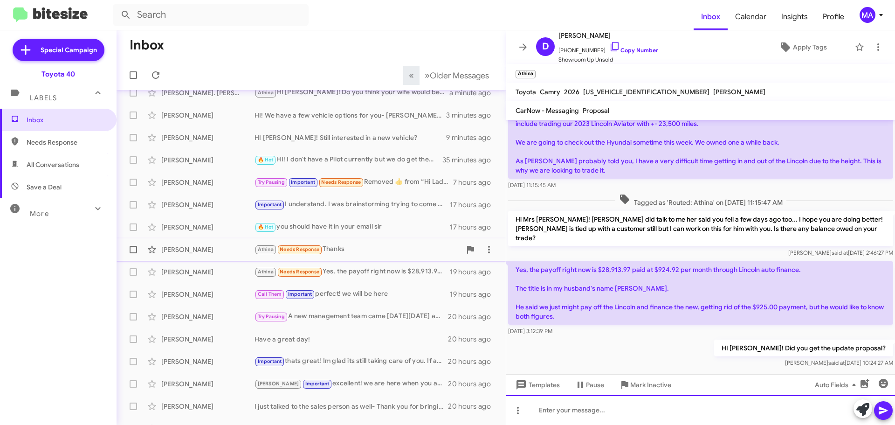
scroll to position [0, 0]
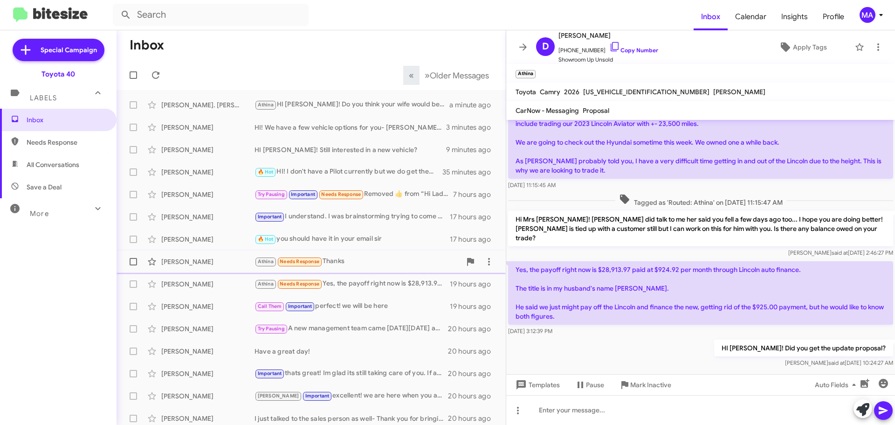
click at [347, 261] on div "Athina Needs Response Thanks" at bounding box center [358, 261] width 207 height 11
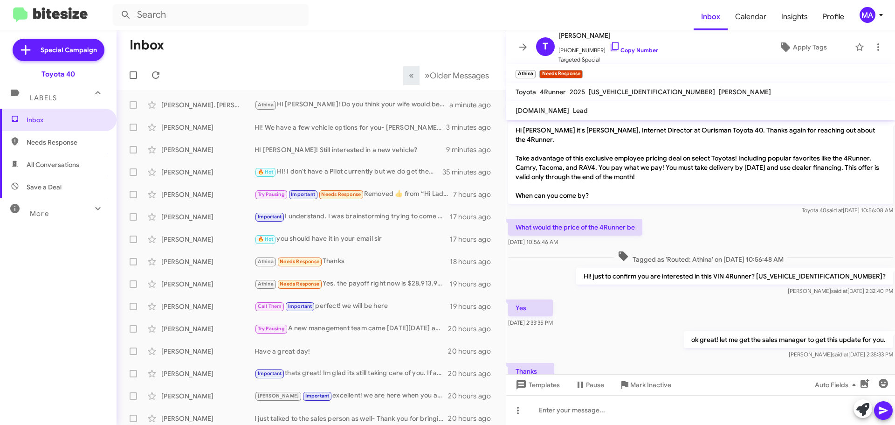
scroll to position [35, 0]
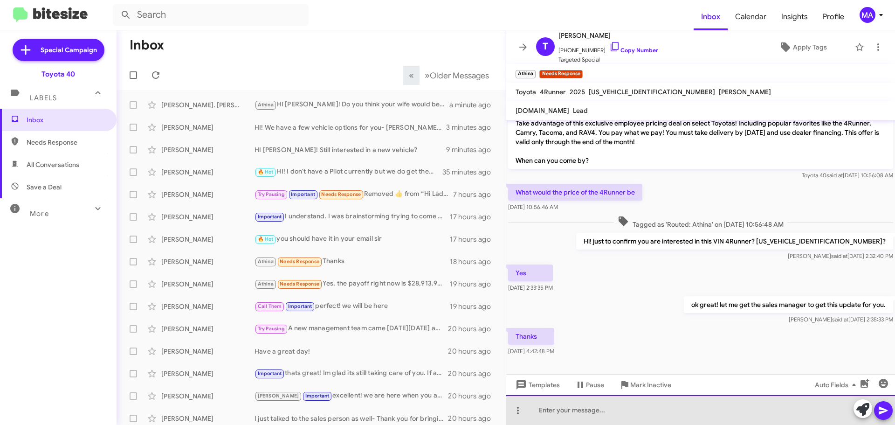
click at [584, 411] on div at bounding box center [700, 410] width 389 height 30
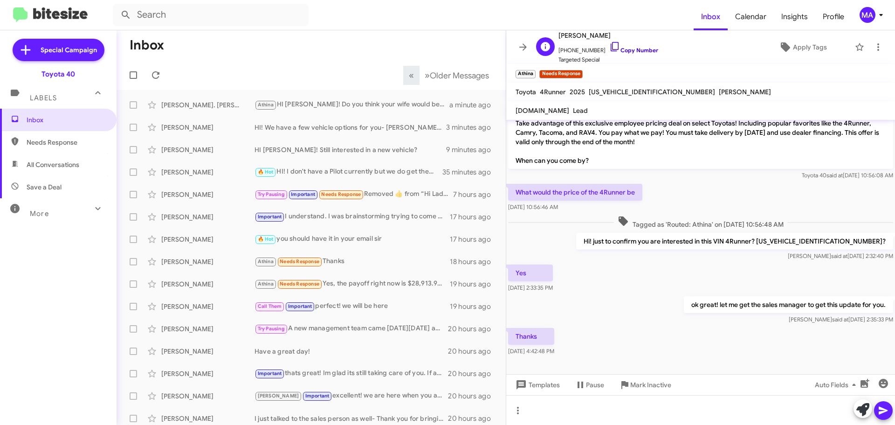
click at [610, 44] on icon at bounding box center [615, 46] width 11 height 11
click at [360, 241] on div "🔥 Hot you should have it in your email sir" at bounding box center [358, 239] width 207 height 11
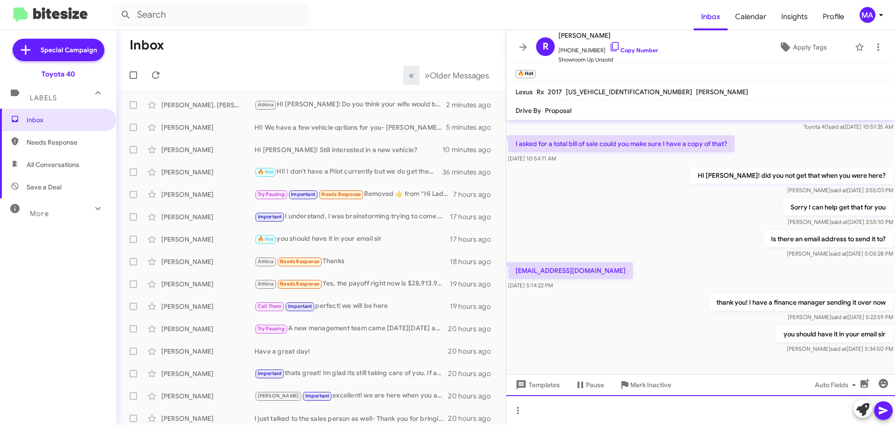
click at [547, 411] on div at bounding box center [700, 410] width 389 height 30
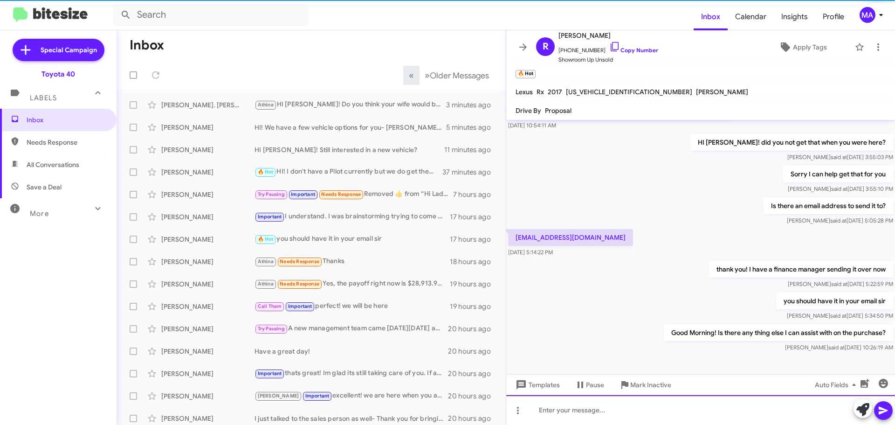
scroll to position [71, 0]
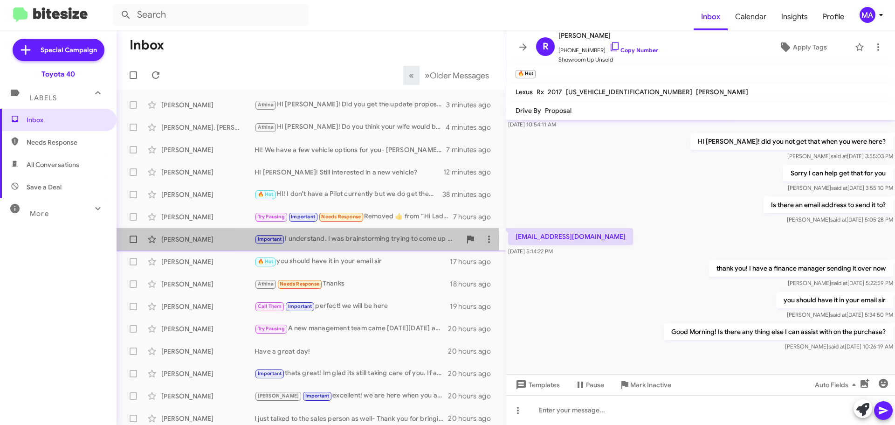
click at [307, 241] on div "Important I understand. I was brainstorming trying to come up with a plan to ea…" at bounding box center [358, 239] width 207 height 11
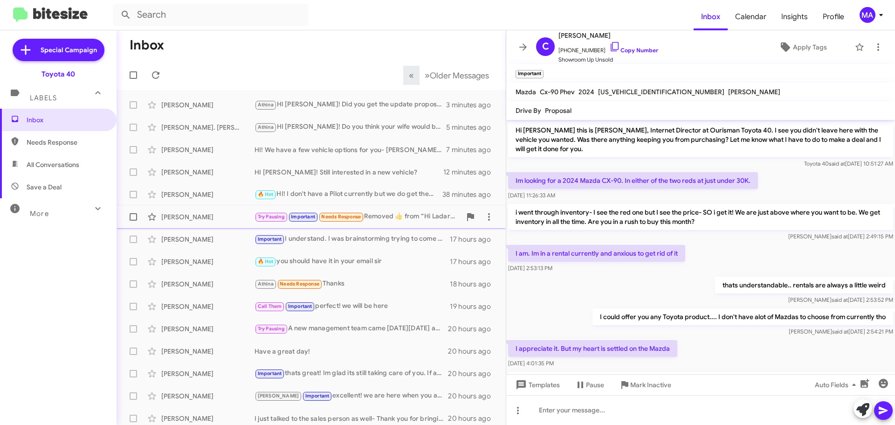
click at [232, 215] on div "[PERSON_NAME]" at bounding box center [207, 216] width 93 height 9
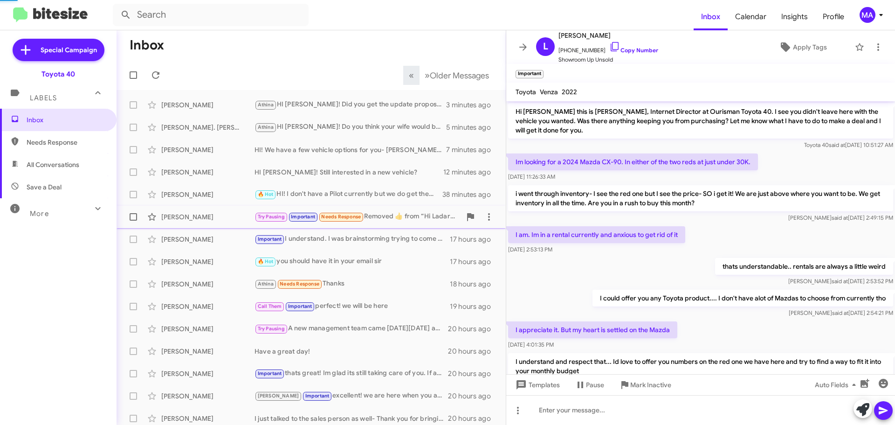
scroll to position [986, 0]
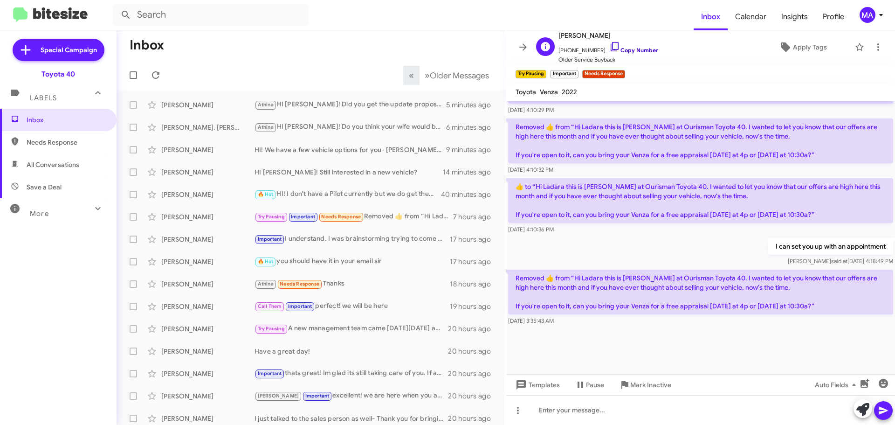
click at [610, 47] on icon at bounding box center [615, 46] width 11 height 11
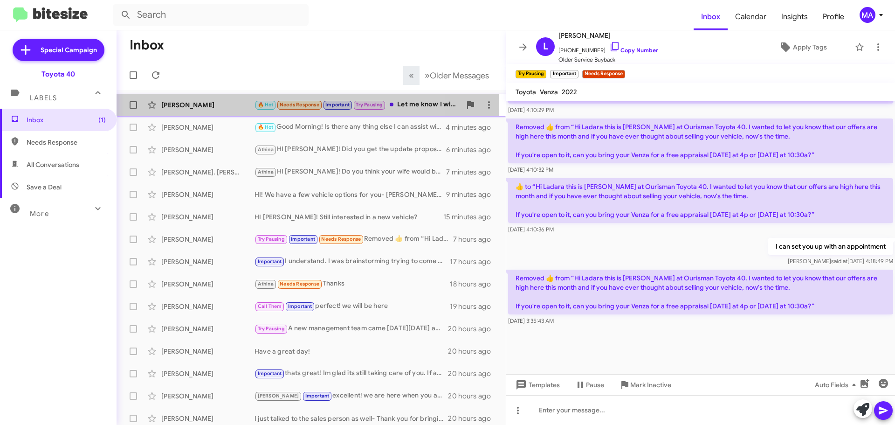
click at [235, 104] on div "[PERSON_NAME]" at bounding box center [207, 104] width 93 height 9
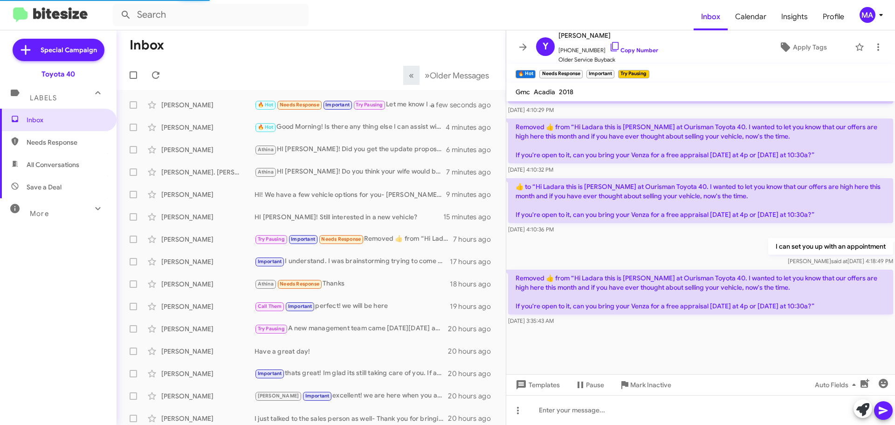
scroll to position [114, 0]
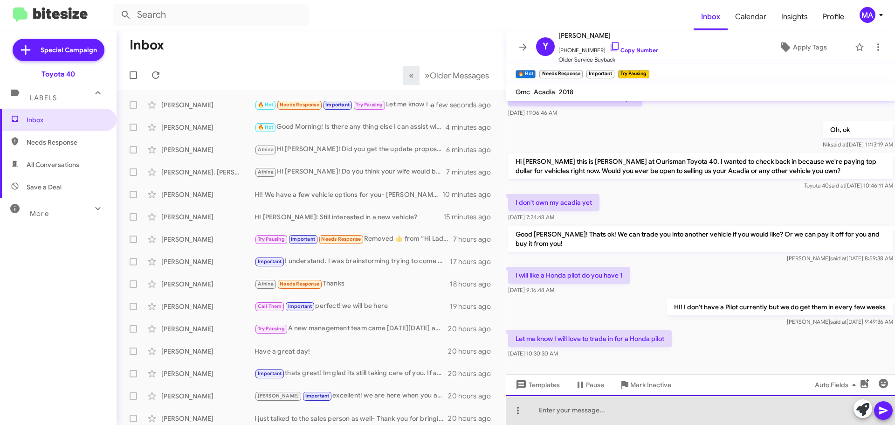
click at [592, 412] on div at bounding box center [700, 410] width 389 height 30
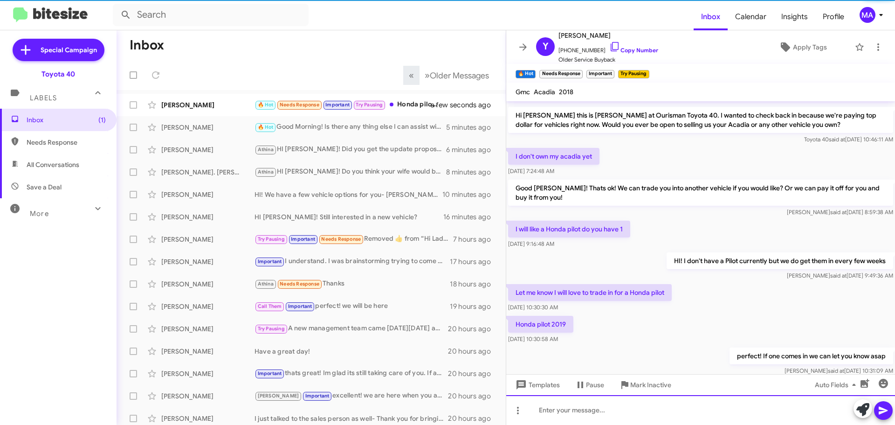
scroll to position [182, 0]
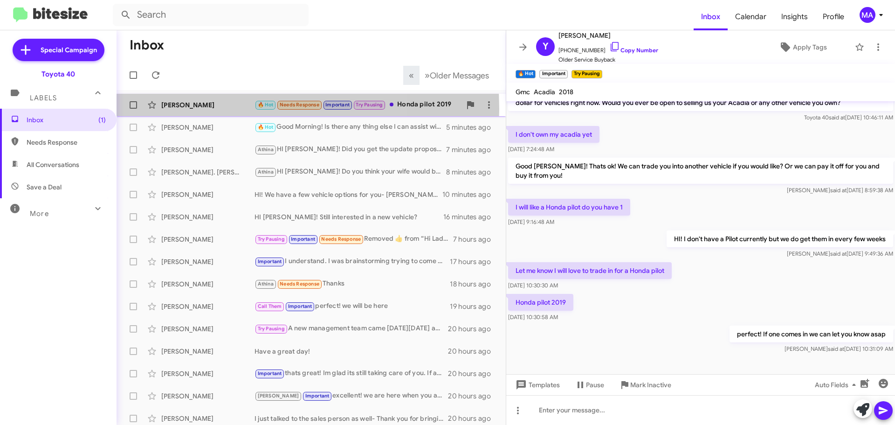
click at [216, 109] on div "[PERSON_NAME]" at bounding box center [207, 104] width 93 height 9
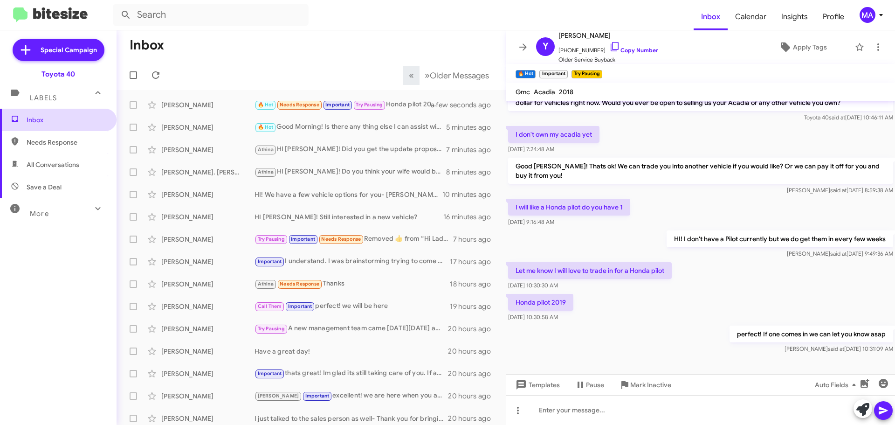
click at [40, 122] on span "Inbox" at bounding box center [66, 119] width 79 height 9
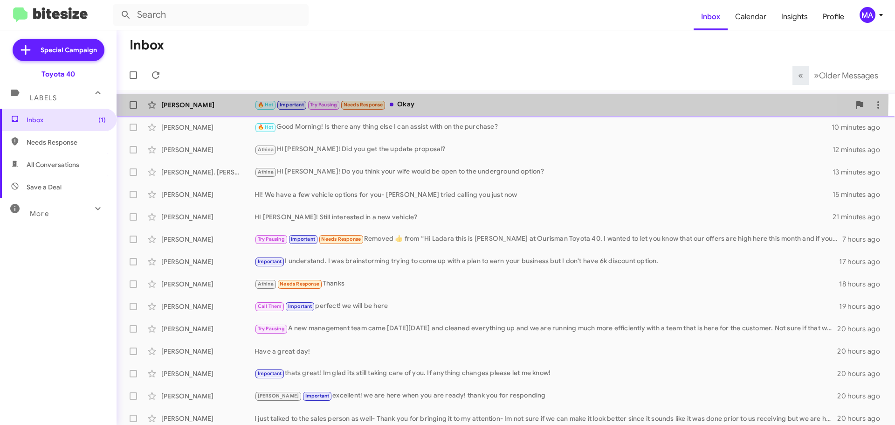
click at [449, 97] on div "[PERSON_NAME] 🔥 Hot Important Try Pausing Needs Response Okay 5 minutes ago" at bounding box center [506, 105] width 764 height 19
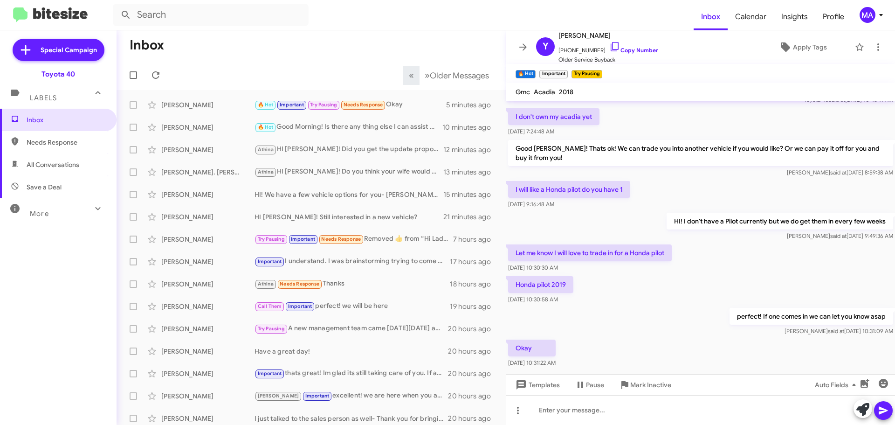
scroll to position [216, 0]
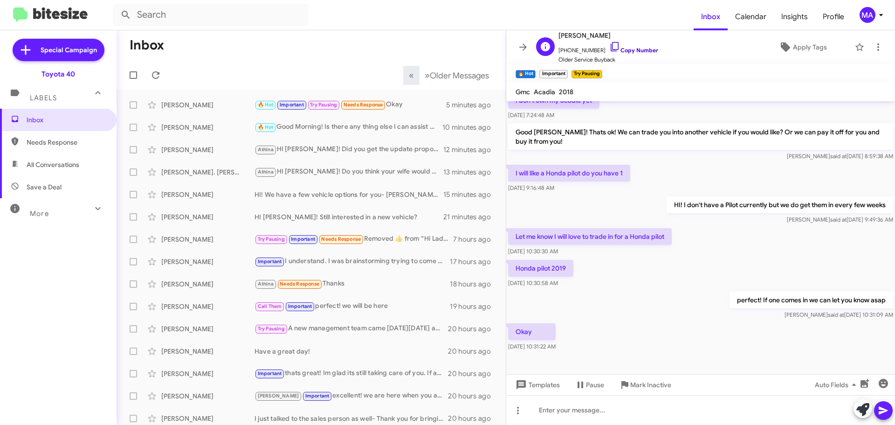
click at [610, 47] on icon at bounding box center [615, 46] width 11 height 11
click at [54, 137] on span "Needs Response" at bounding box center [58, 142] width 117 height 22
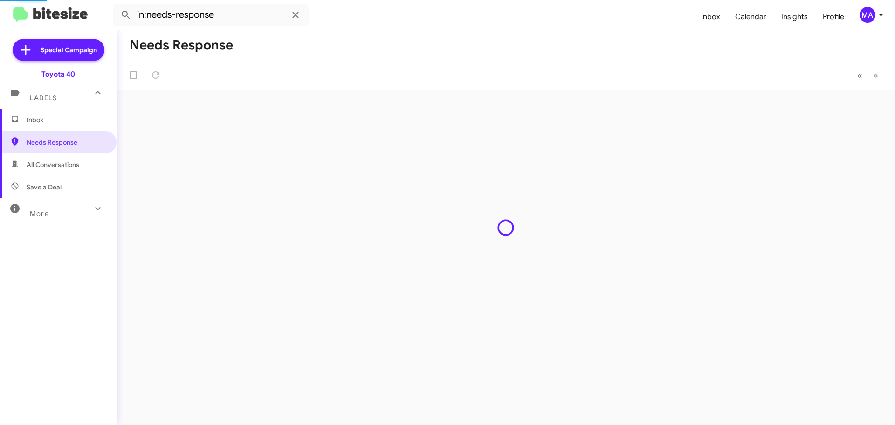
drag, startPoint x: 68, startPoint y: 162, endPoint x: 70, endPoint y: 180, distance: 17.4
click at [68, 164] on span "All Conversations" at bounding box center [53, 164] width 53 height 9
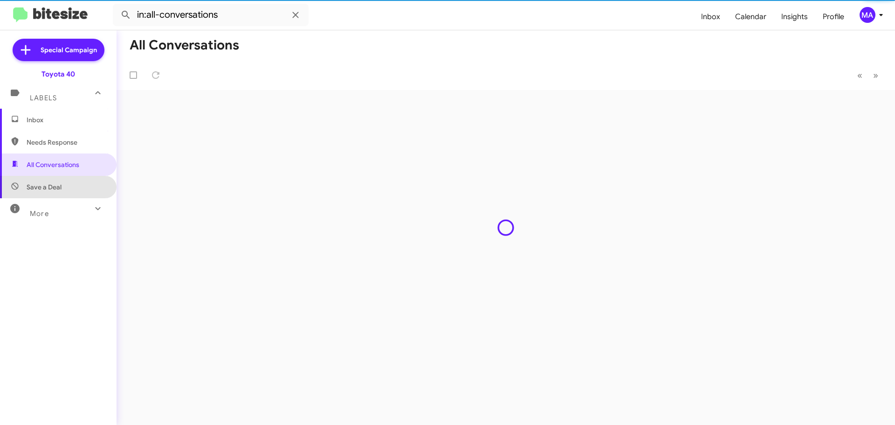
click at [70, 186] on span "Save a Deal" at bounding box center [58, 187] width 117 height 22
type input "in:not-interested"
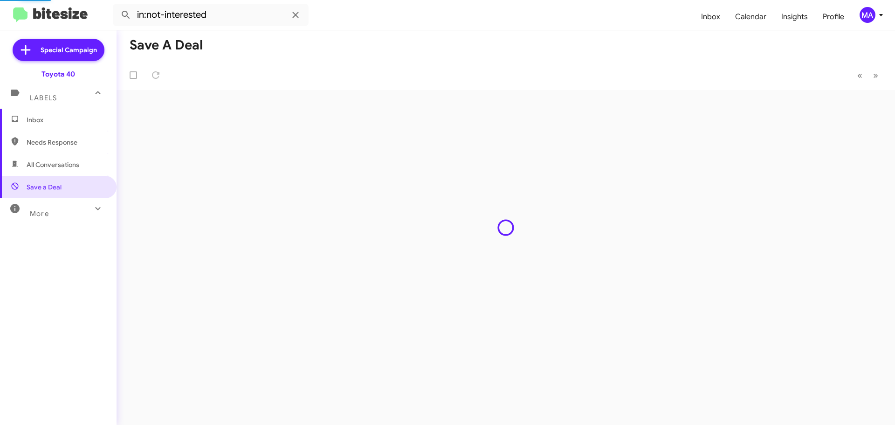
click at [59, 119] on span "Inbox" at bounding box center [66, 119] width 79 height 9
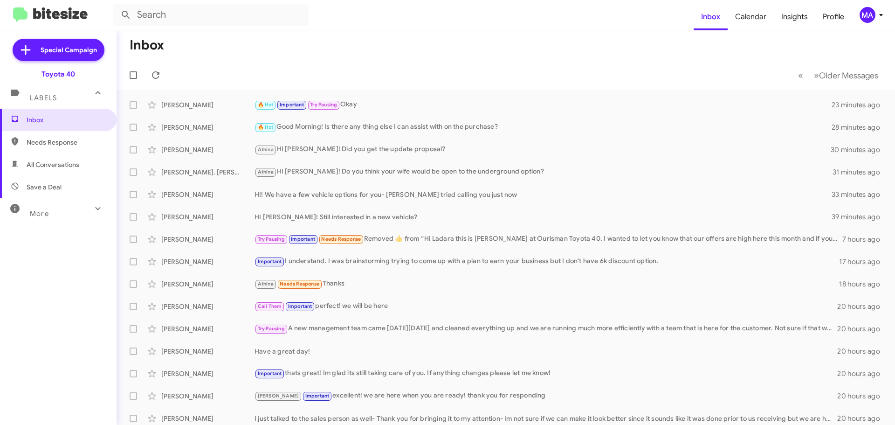
click at [67, 146] on span "Needs Response" at bounding box center [66, 142] width 79 height 9
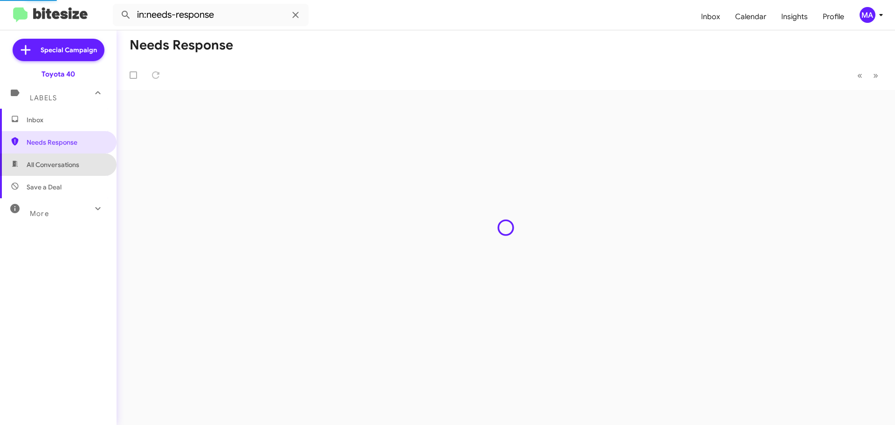
click at [69, 160] on span "All Conversations" at bounding box center [53, 164] width 53 height 9
type input "in:all-conversations"
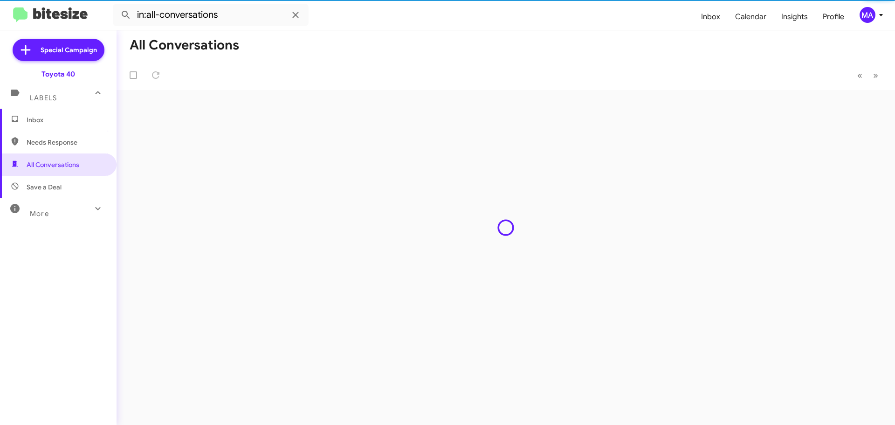
click at [54, 124] on span "Inbox" at bounding box center [66, 119] width 79 height 9
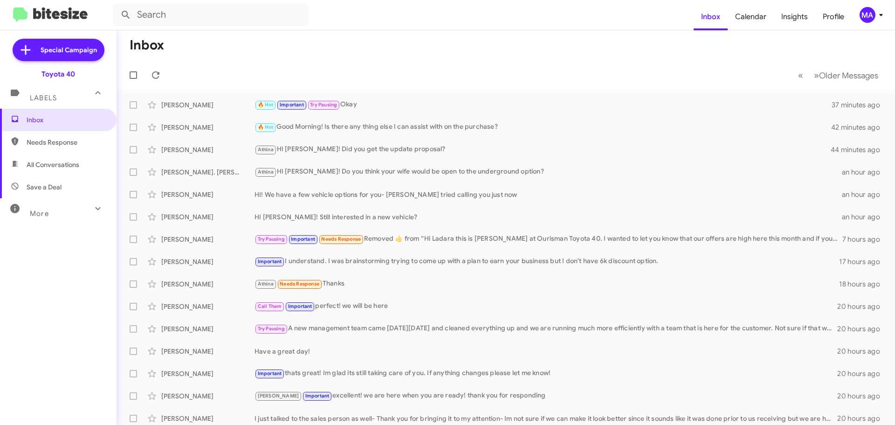
click at [50, 145] on span "Needs Response" at bounding box center [66, 142] width 79 height 9
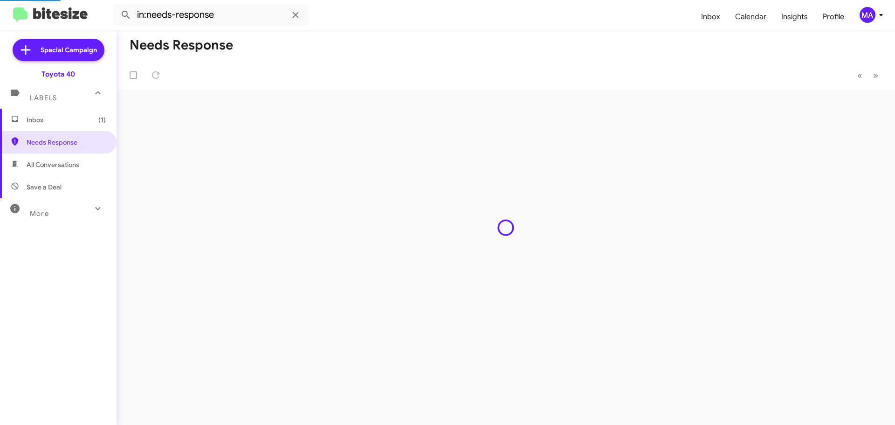
click at [52, 170] on span "All Conversations" at bounding box center [58, 164] width 117 height 22
type input "in:all-conversations"
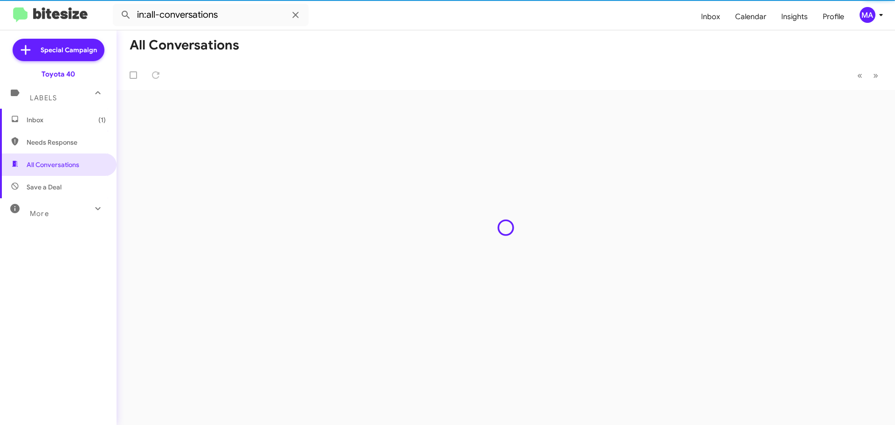
click at [46, 120] on span "Inbox (1)" at bounding box center [66, 119] width 79 height 9
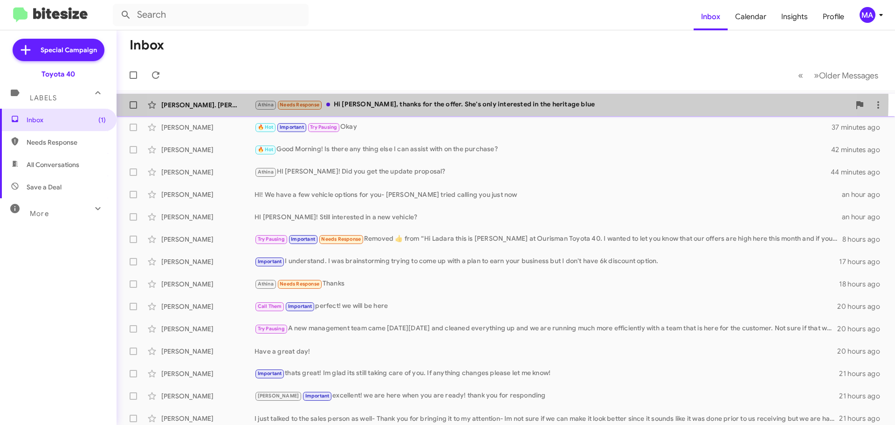
click at [458, 98] on div "[PERSON_NAME]. [PERSON_NAME] Needs Response Hi [PERSON_NAME], thanks for the of…" at bounding box center [506, 105] width 764 height 19
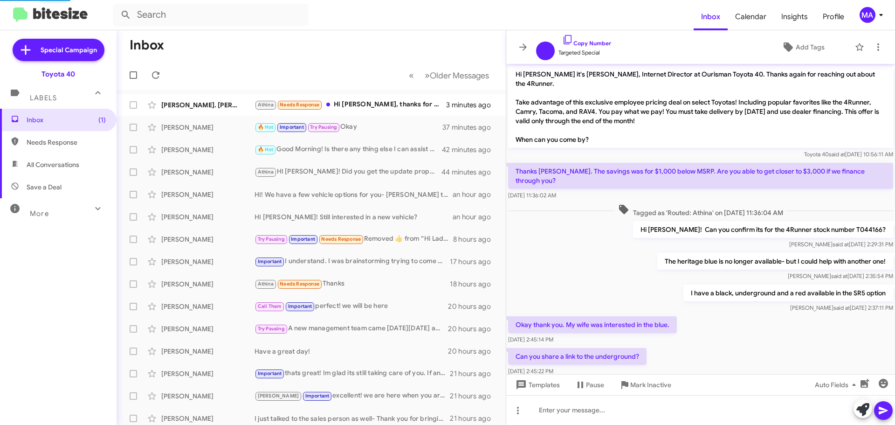
scroll to position [115, 0]
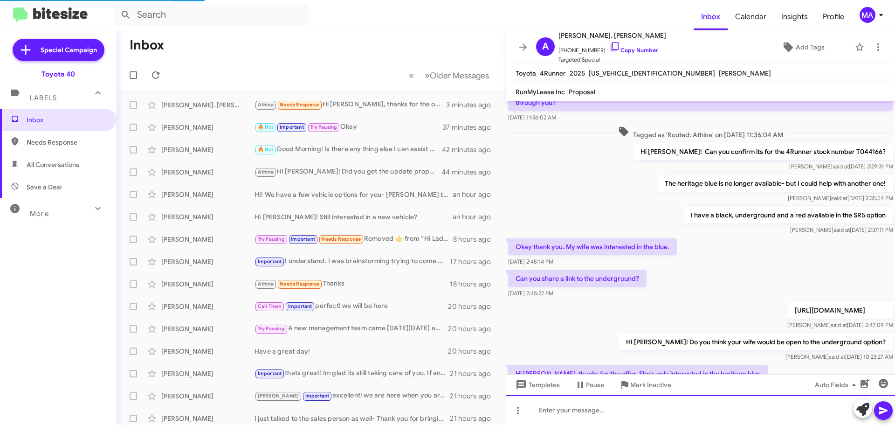
click at [588, 414] on div at bounding box center [700, 410] width 389 height 30
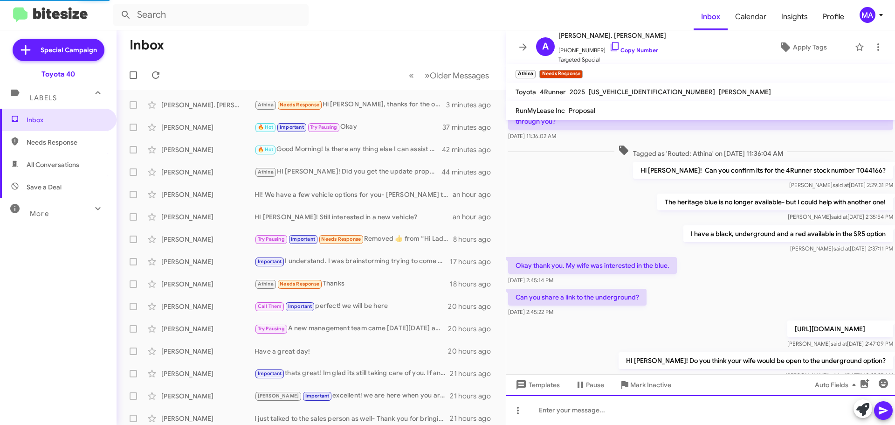
scroll to position [0, 0]
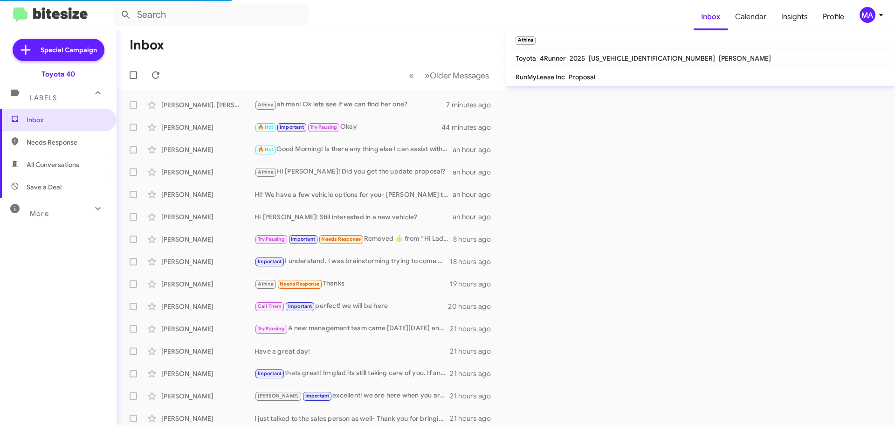
click at [87, 156] on span "All Conversations" at bounding box center [58, 164] width 117 height 22
type input "in:all-conversations"
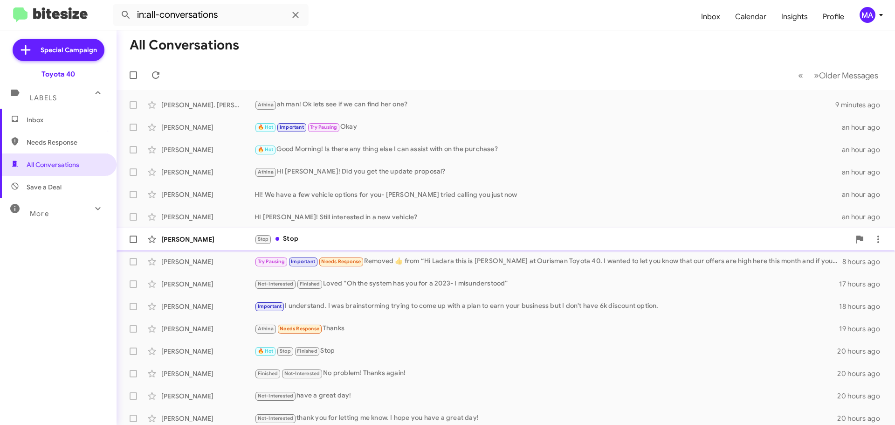
click at [339, 241] on div "Stop Stop" at bounding box center [553, 239] width 596 height 11
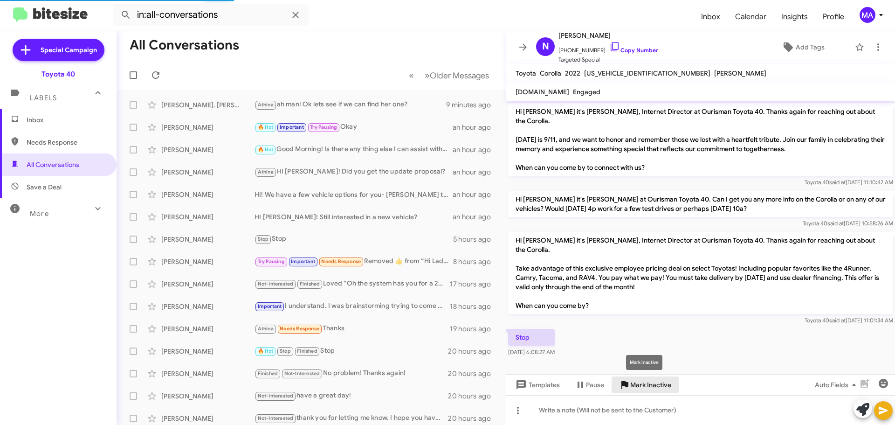
click at [639, 381] on span "Mark Inactive" at bounding box center [651, 384] width 41 height 17
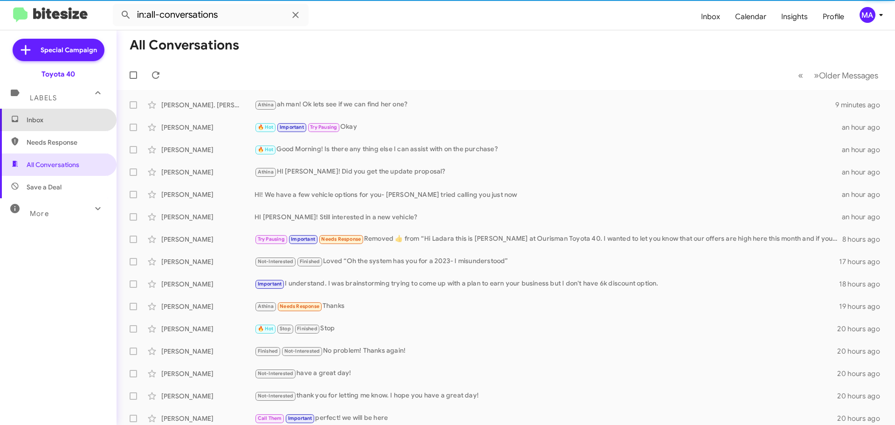
click at [72, 119] on span "Inbox" at bounding box center [66, 119] width 79 height 9
